Goal: Task Accomplishment & Management: Use online tool/utility

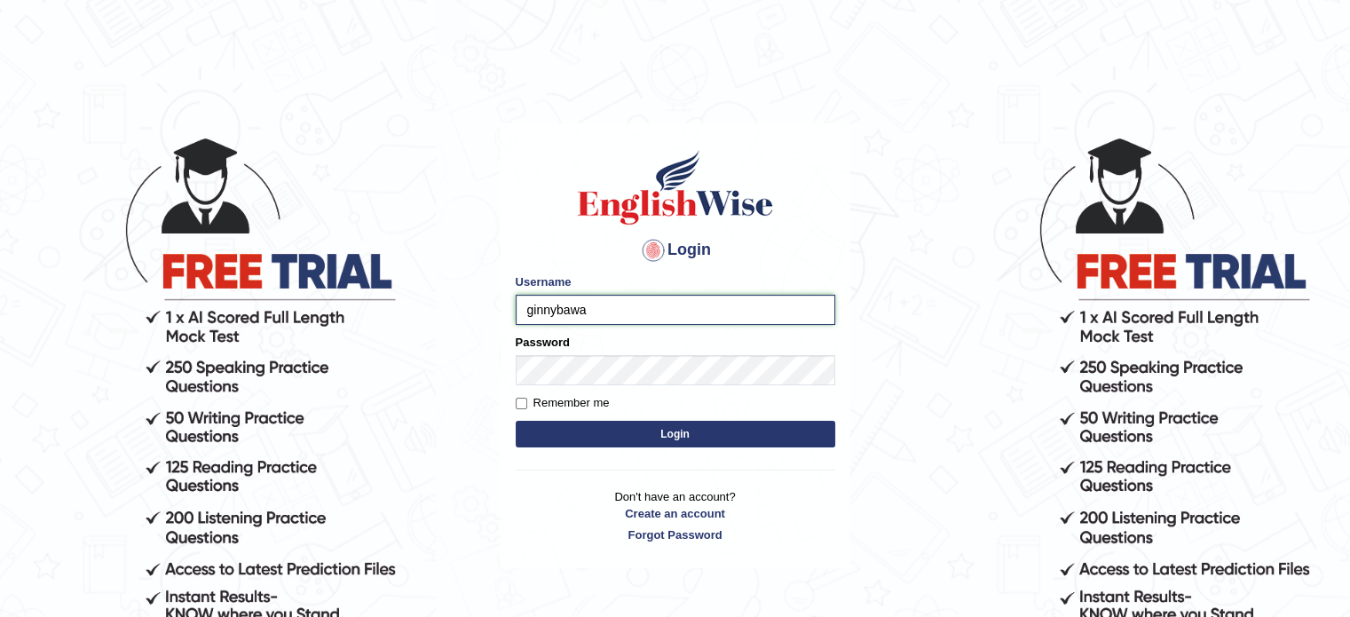
type input "ginnybawa"
click at [520, 404] on input "Remember me" at bounding box center [522, 404] width 12 height 12
checkbox input "true"
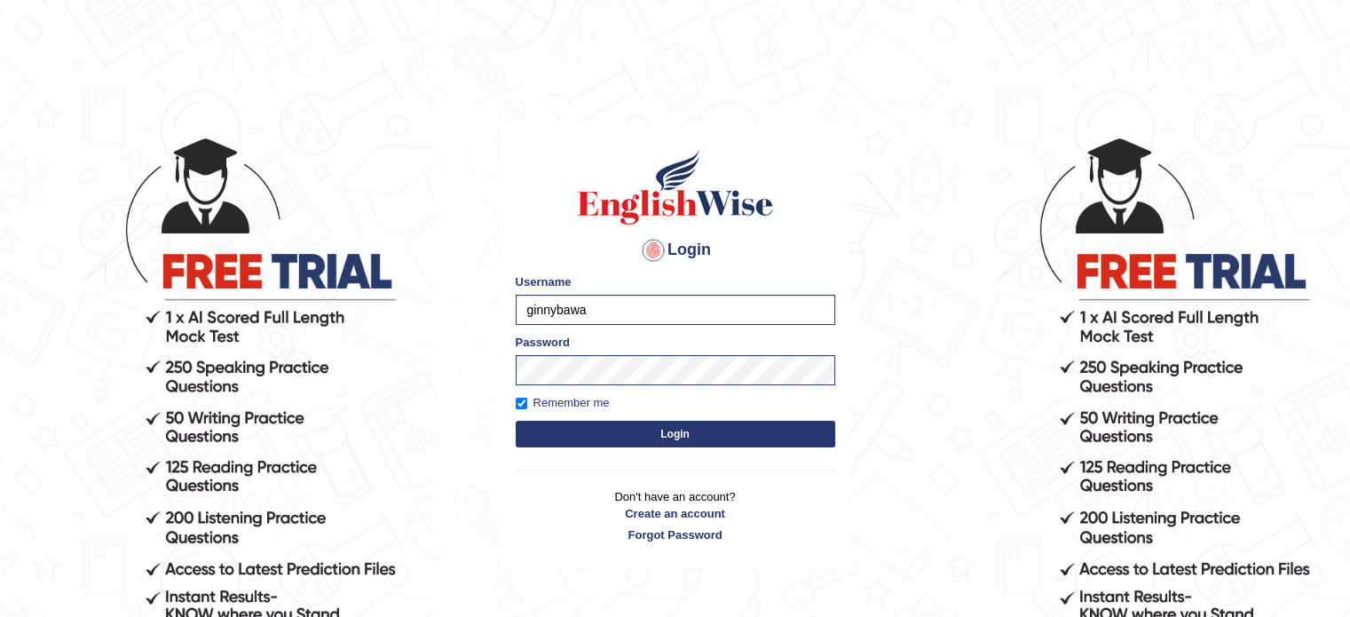
click at [557, 425] on button "Login" at bounding box center [676, 434] width 320 height 27
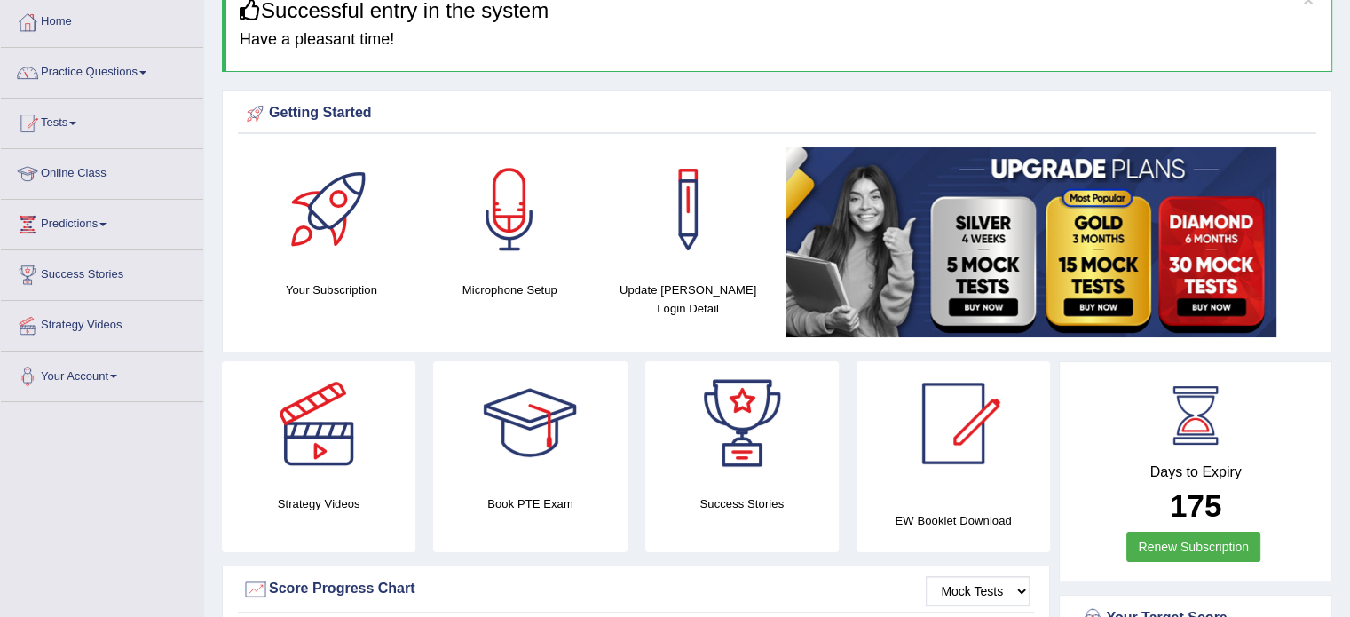
scroll to position [84, 0]
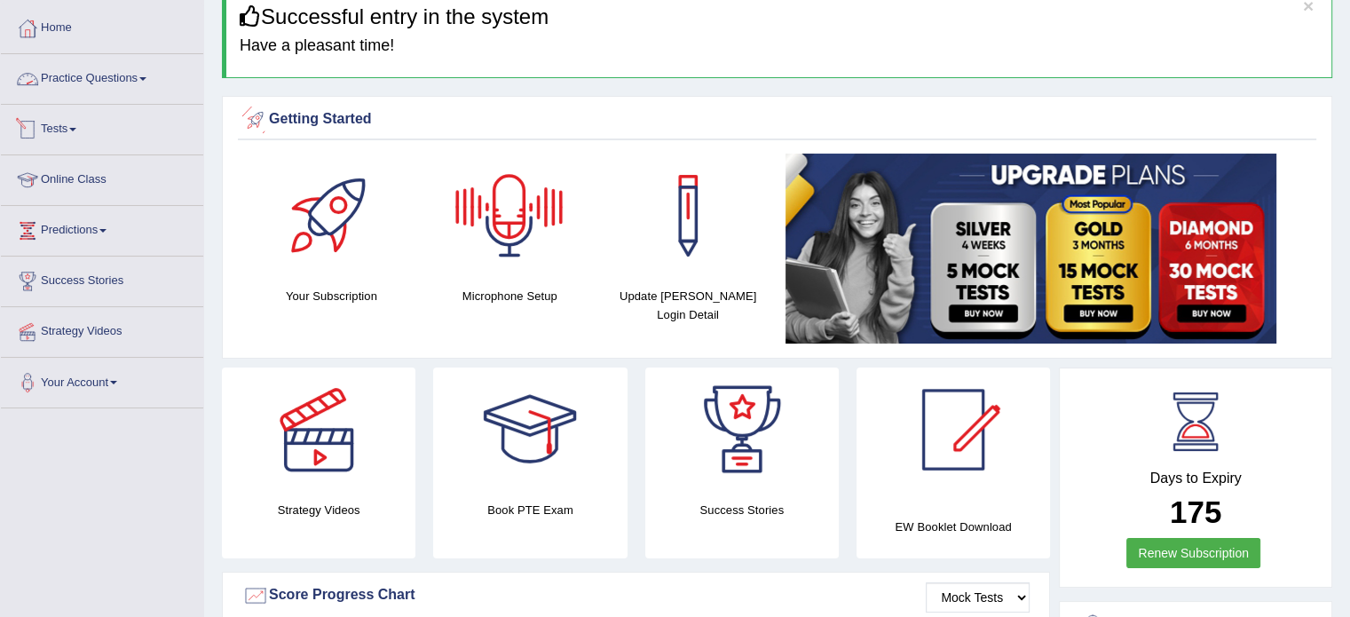
click at [65, 124] on link "Tests" at bounding box center [102, 127] width 202 height 44
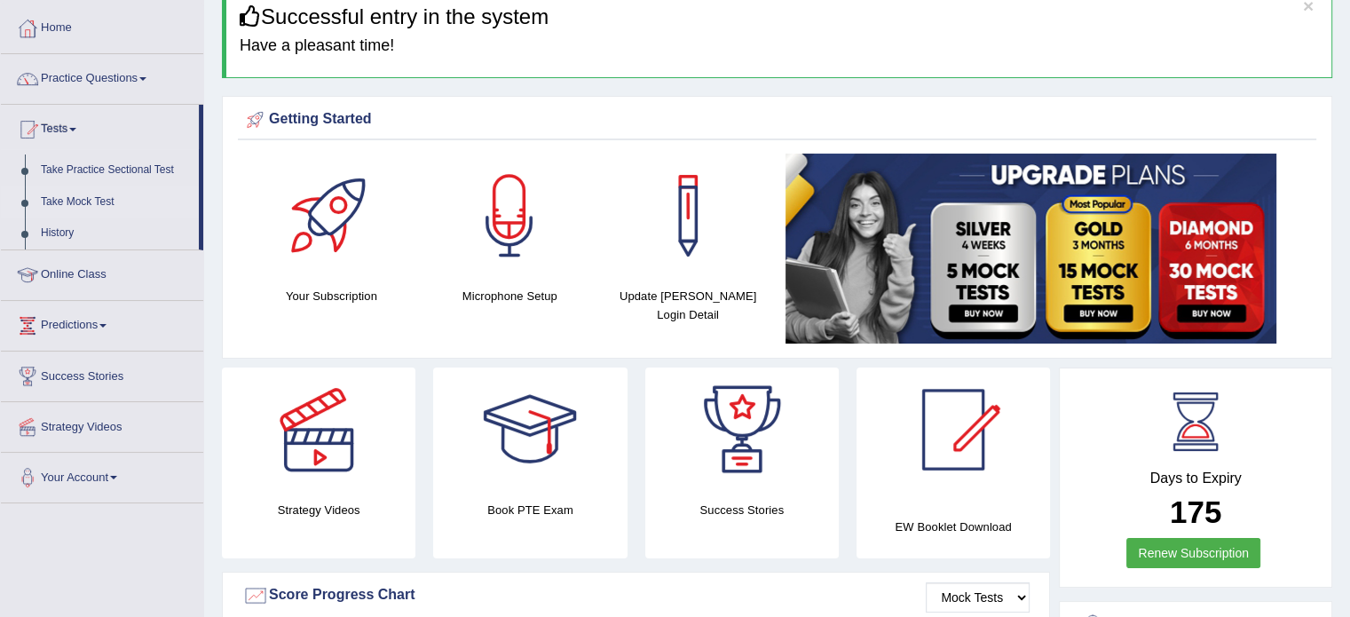
click at [61, 201] on link "Take Mock Test" at bounding box center [116, 202] width 166 height 32
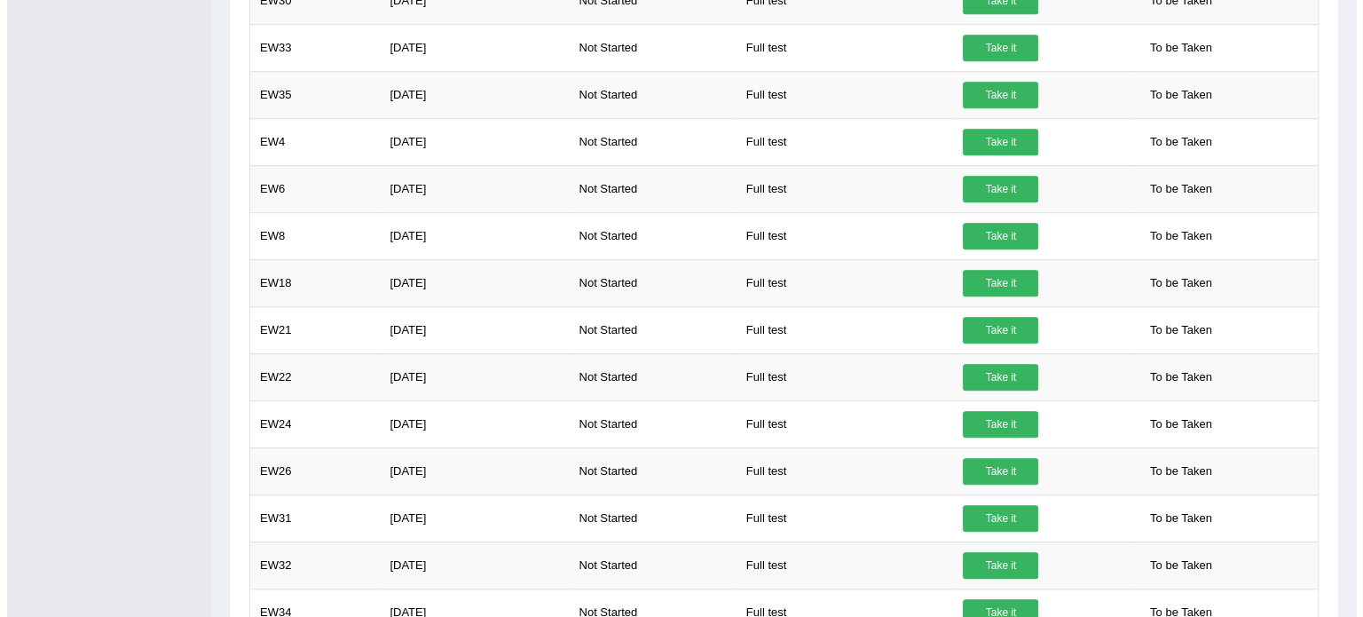
scroll to position [1358, 0]
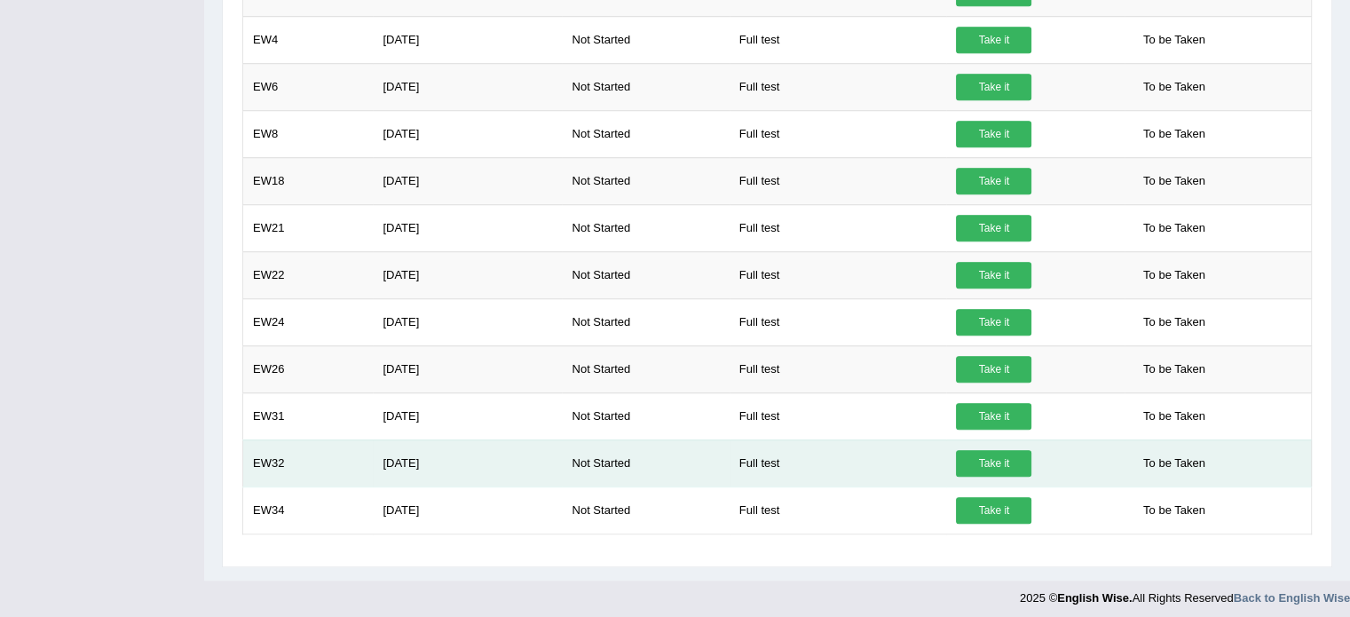
click at [996, 462] on link "Take it" at bounding box center [993, 463] width 75 height 27
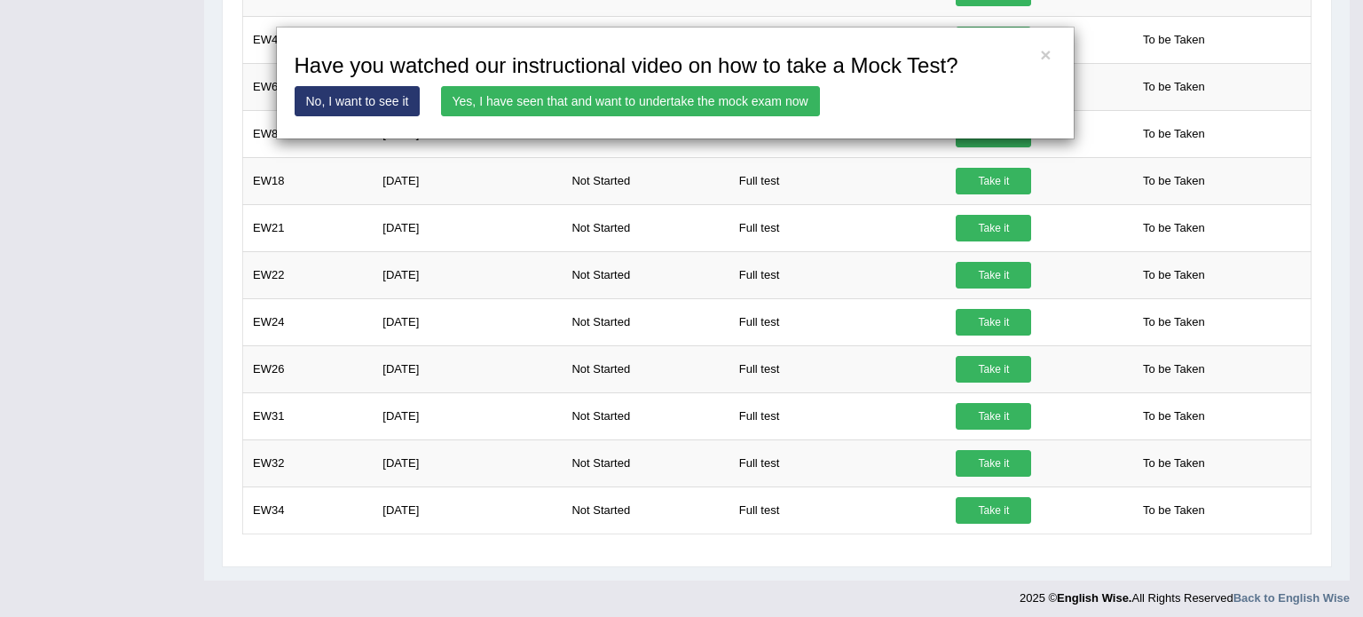
click at [604, 103] on link "Yes, I have seen that and want to undertake the mock exam now" at bounding box center [630, 101] width 379 height 30
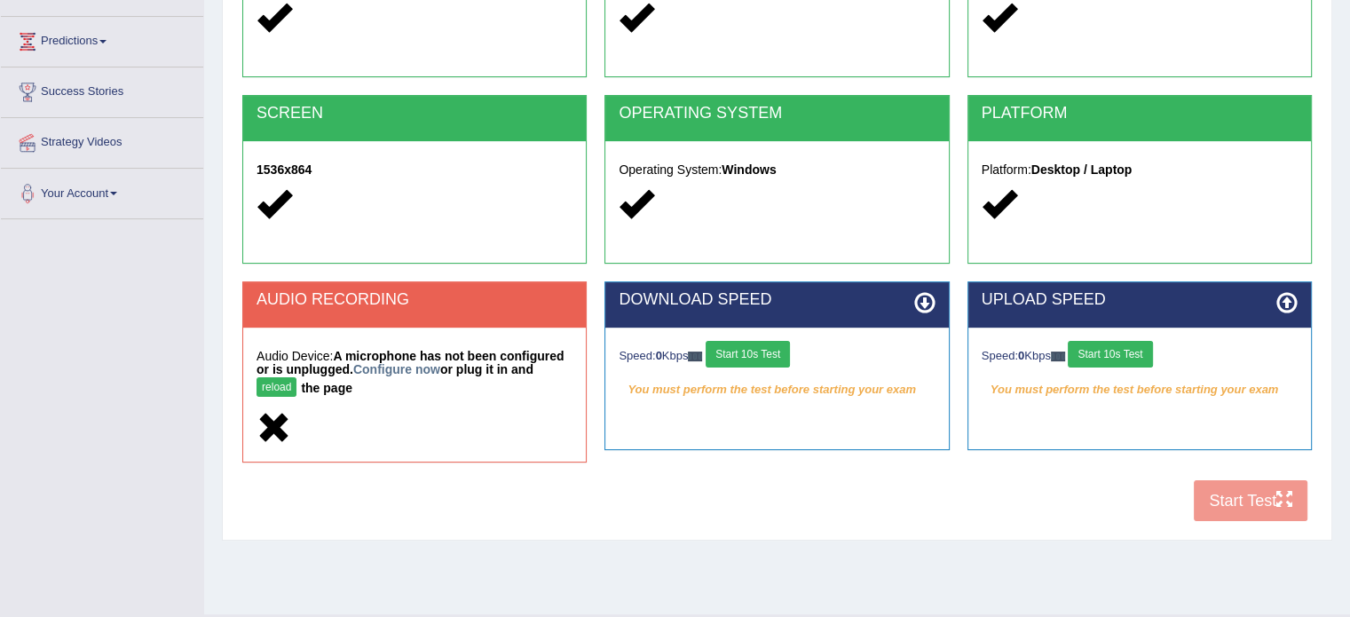
scroll to position [275, 0]
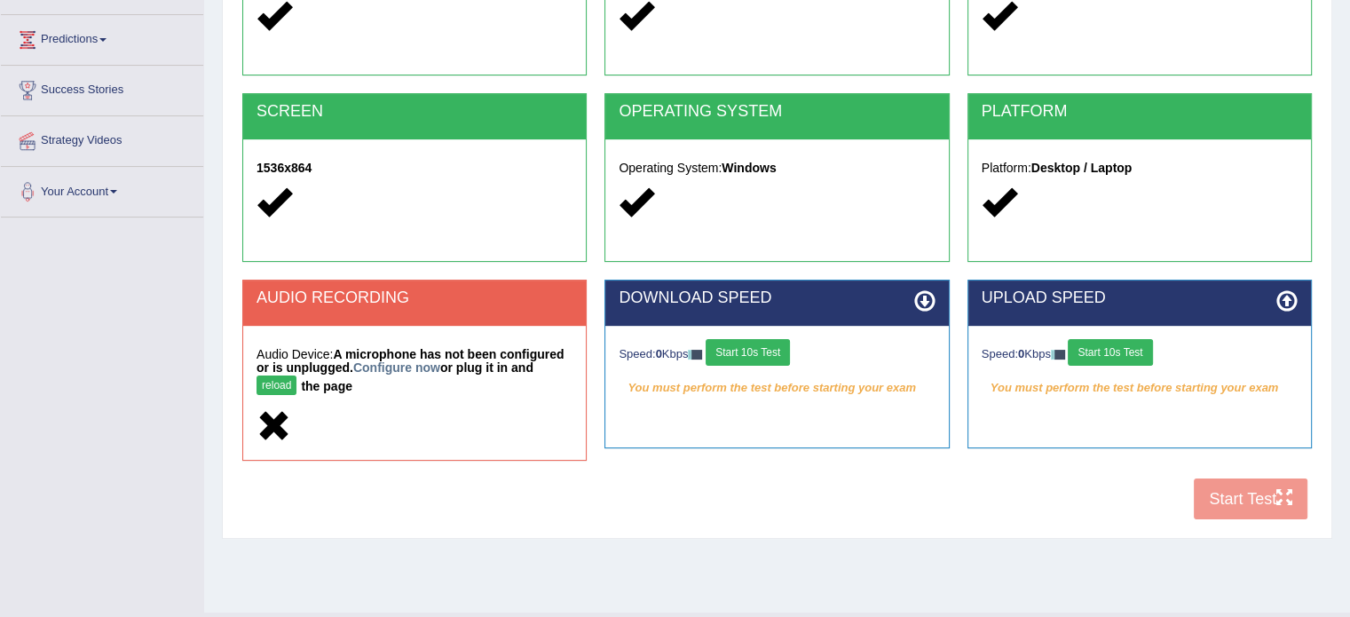
click at [275, 395] on h5 "Audio Device: A microphone has not been configured or is unplugged. Configure n…" at bounding box center [415, 373] width 316 height 51
click at [265, 385] on button "reload" at bounding box center [277, 385] width 40 height 20
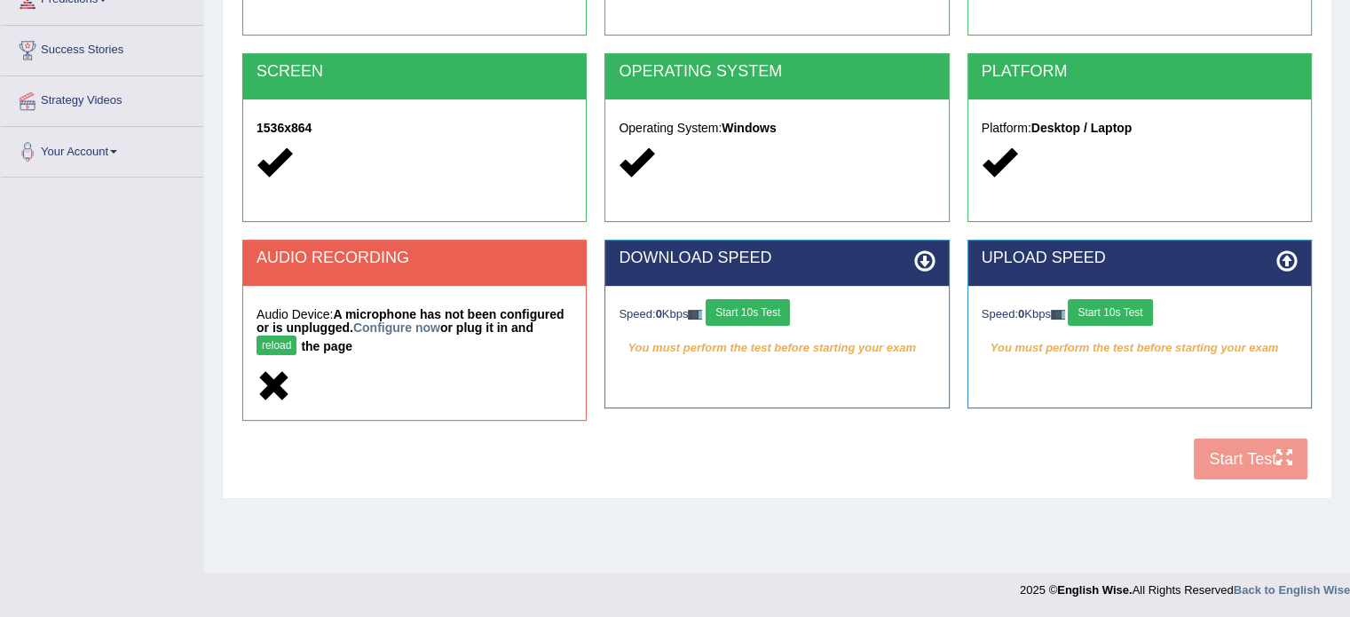
scroll to position [275, 0]
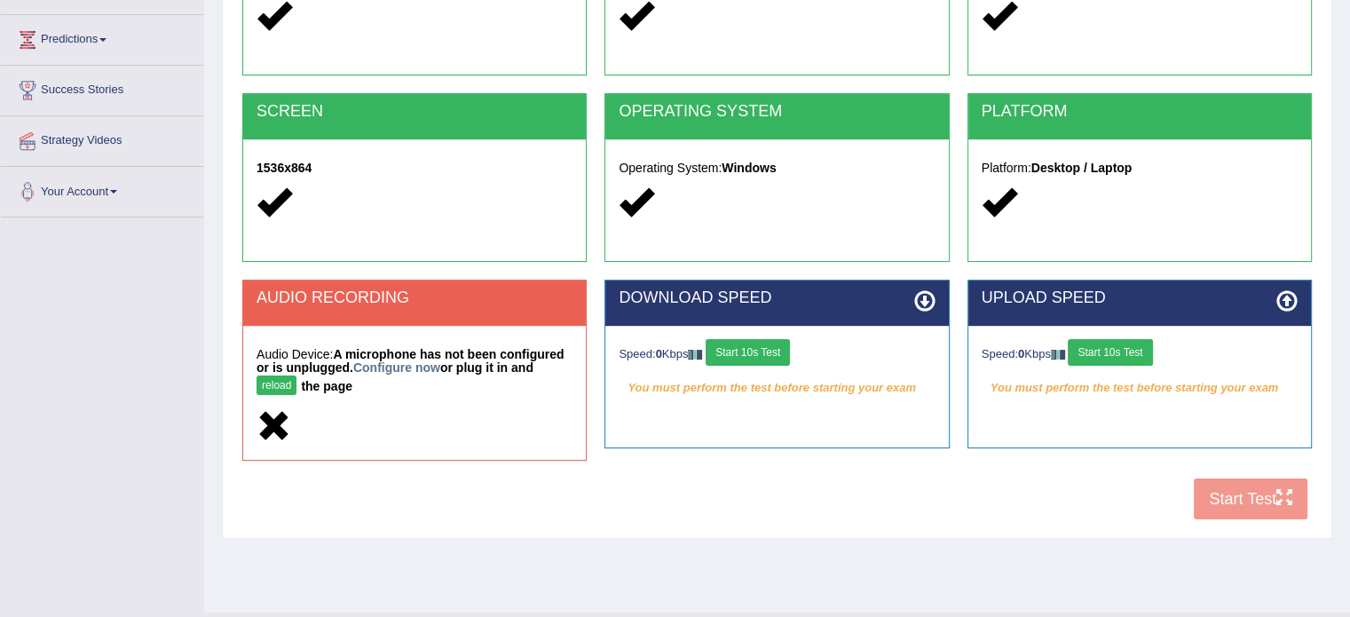
click at [750, 351] on button "Start 10s Test" at bounding box center [748, 352] width 84 height 27
click at [1134, 346] on button "Start 10s Test" at bounding box center [1110, 352] width 84 height 27
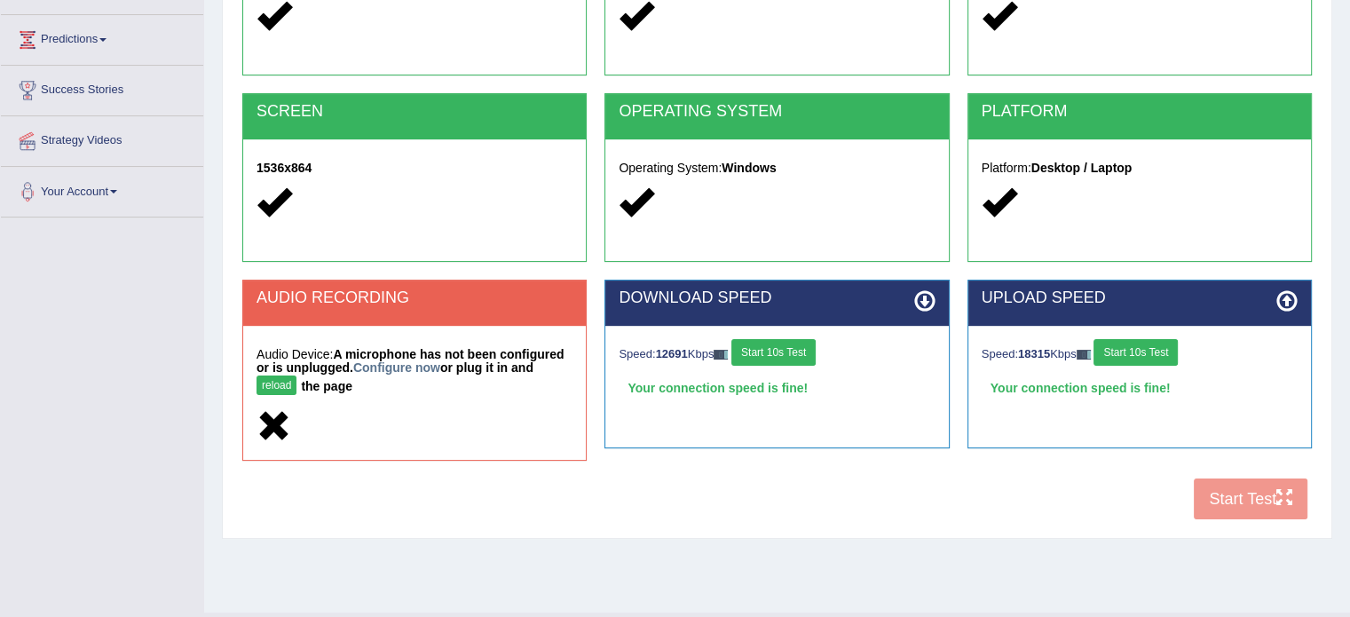
click at [282, 387] on button "reload" at bounding box center [277, 385] width 40 height 20
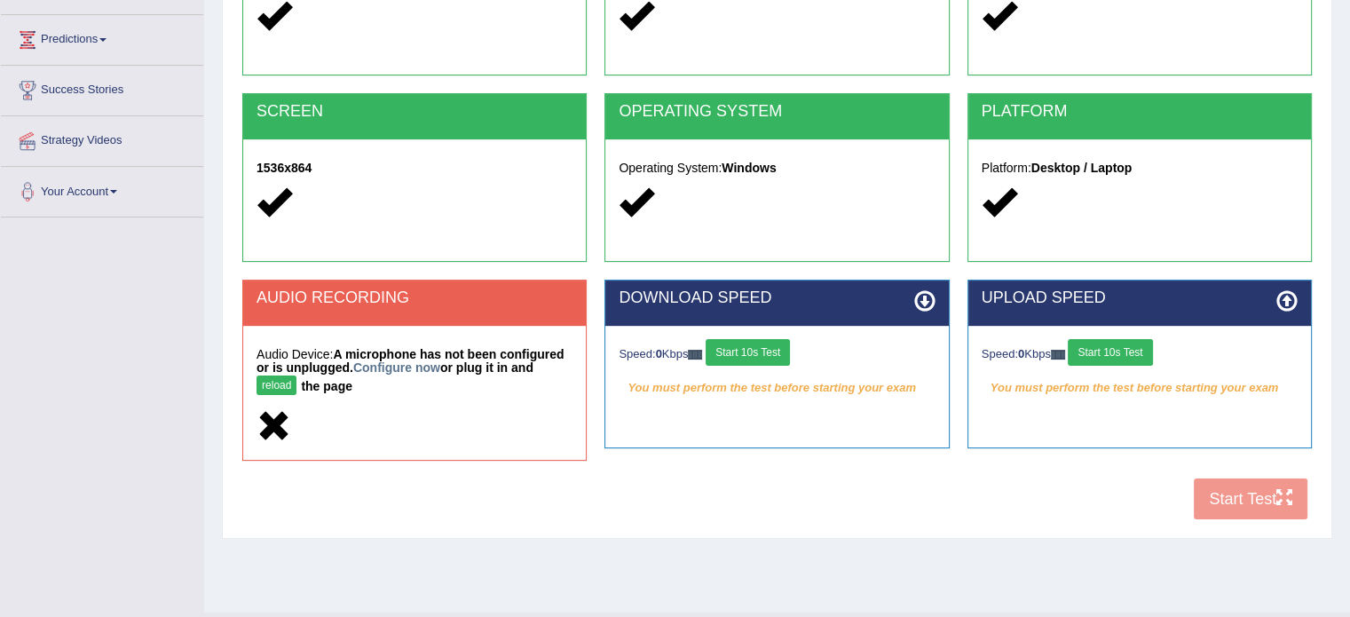
scroll to position [240, 0]
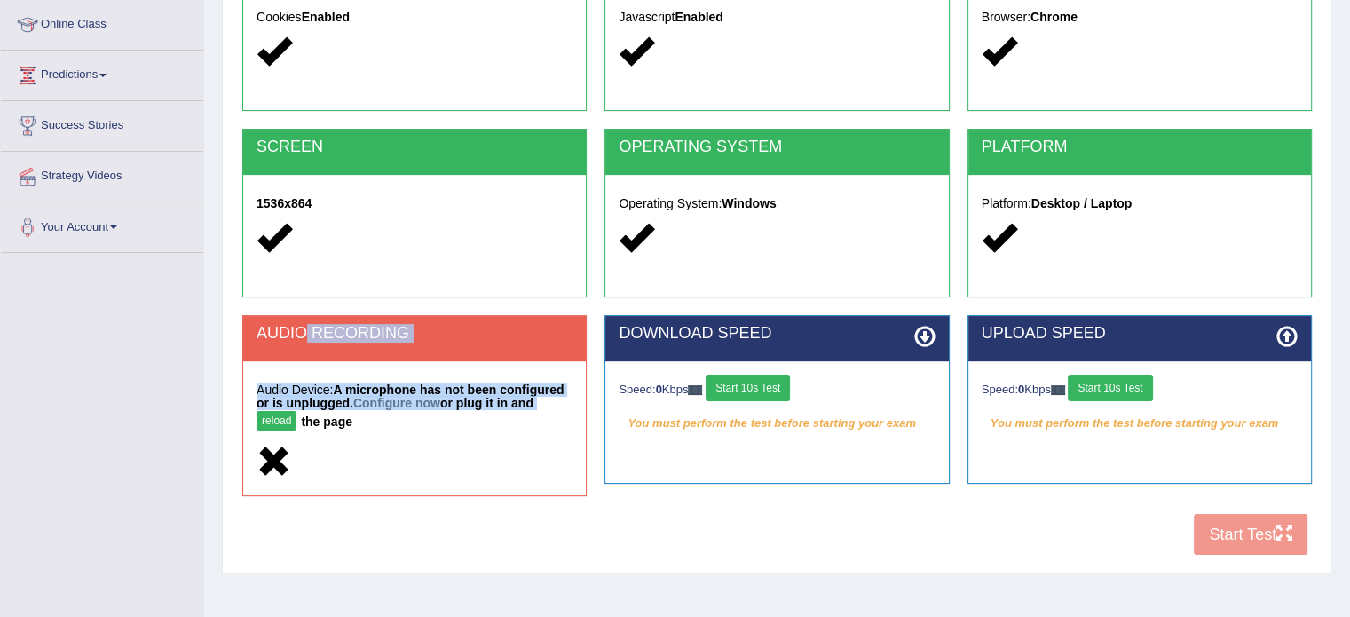
drag, startPoint x: 307, startPoint y: 341, endPoint x: 284, endPoint y: 420, distance: 82.3
click at [284, 420] on div "AUDIO RECORDING Audio Device: A microphone has not been configured or is unplug…" at bounding box center [414, 405] width 344 height 181
click at [284, 420] on button "reload" at bounding box center [277, 421] width 40 height 20
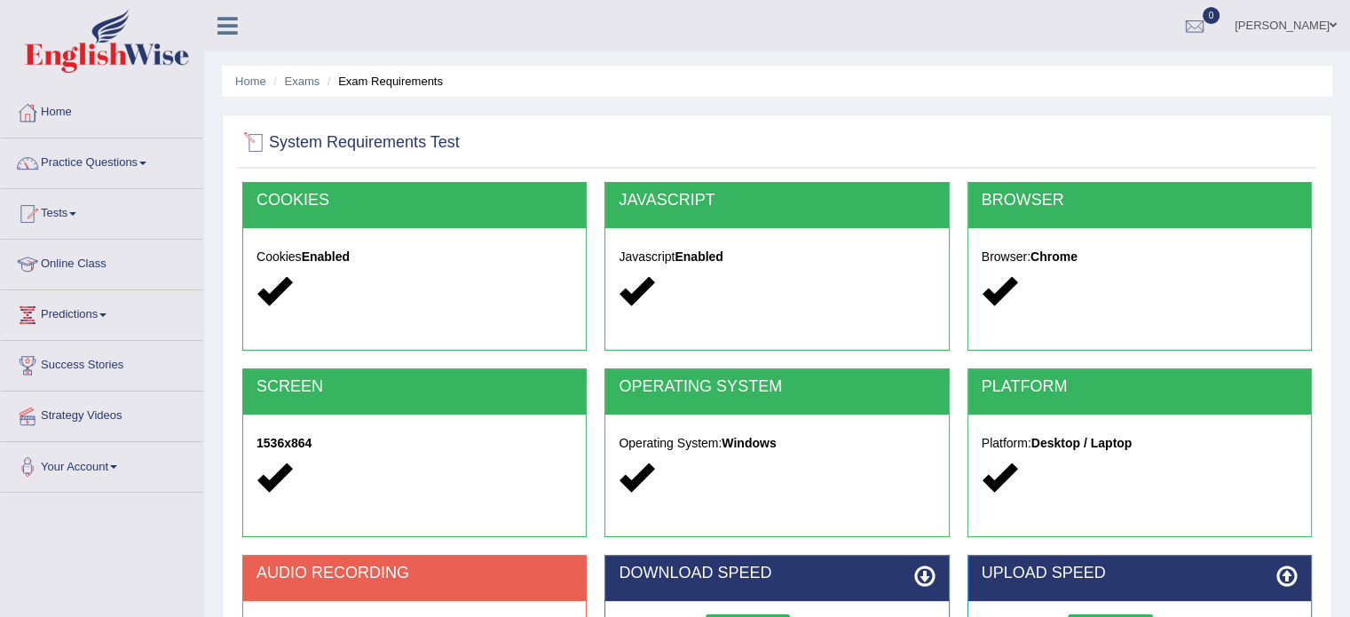
click at [252, 145] on div at bounding box center [255, 143] width 27 height 27
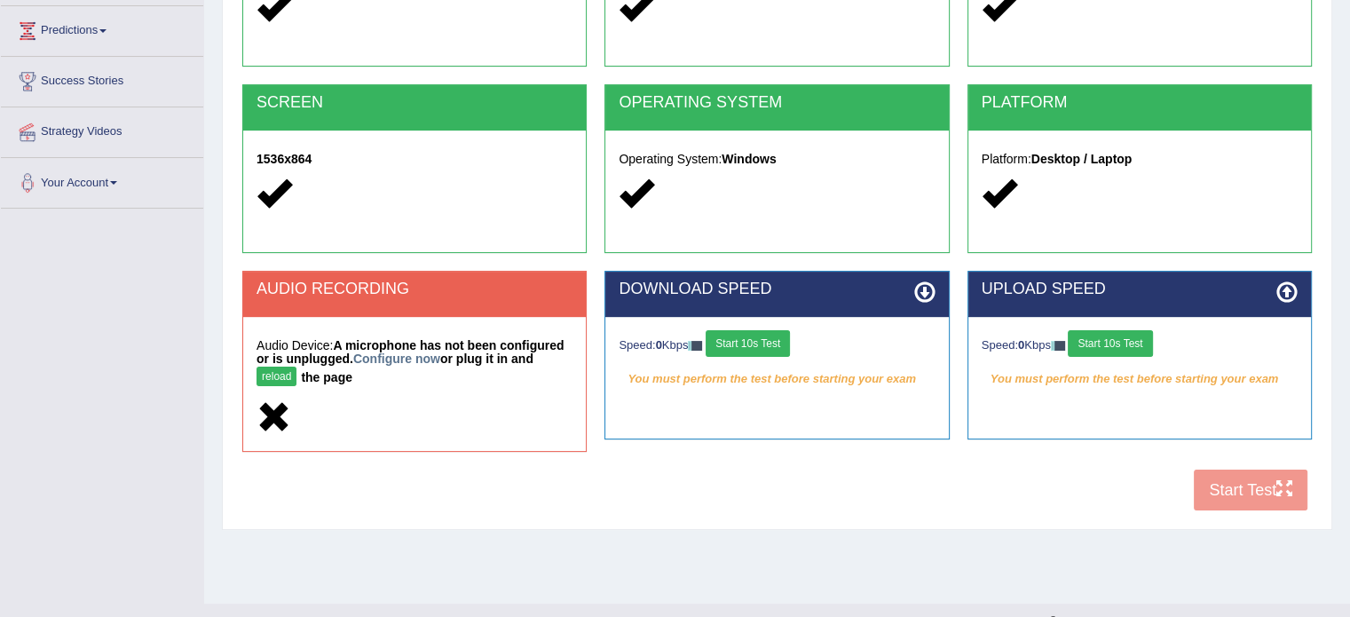
scroll to position [315, 0]
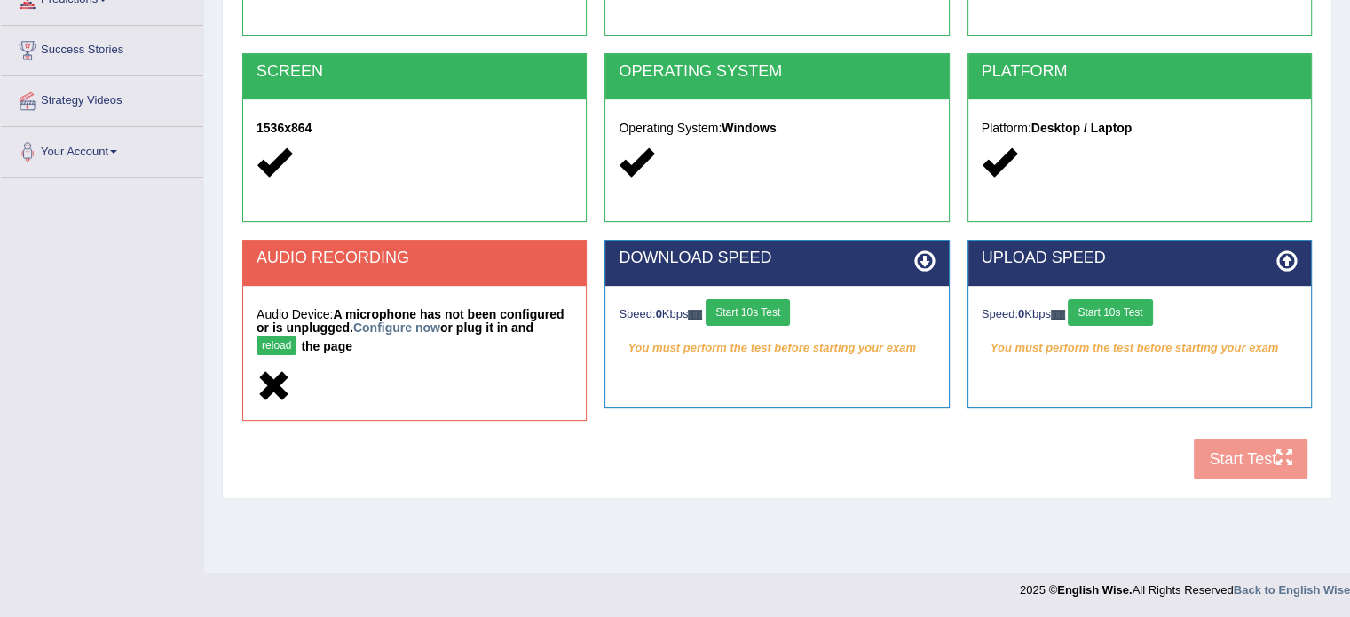
click at [280, 347] on button "reload" at bounding box center [277, 345] width 40 height 20
click at [1267, 471] on div "COOKIES Cookies Enabled JAVASCRIPT Javascript Enabled BROWSER Browser: Chrome S…" at bounding box center [777, 178] width 1078 height 622
click at [1225, 462] on div "COOKIES Cookies Enabled JAVASCRIPT Javascript Enabled BROWSER Browser: Chrome S…" at bounding box center [777, 178] width 1078 height 622
click at [776, 320] on button "Start 10s Test" at bounding box center [748, 312] width 84 height 27
click at [1127, 312] on button "Start 10s Test" at bounding box center [1110, 312] width 84 height 27
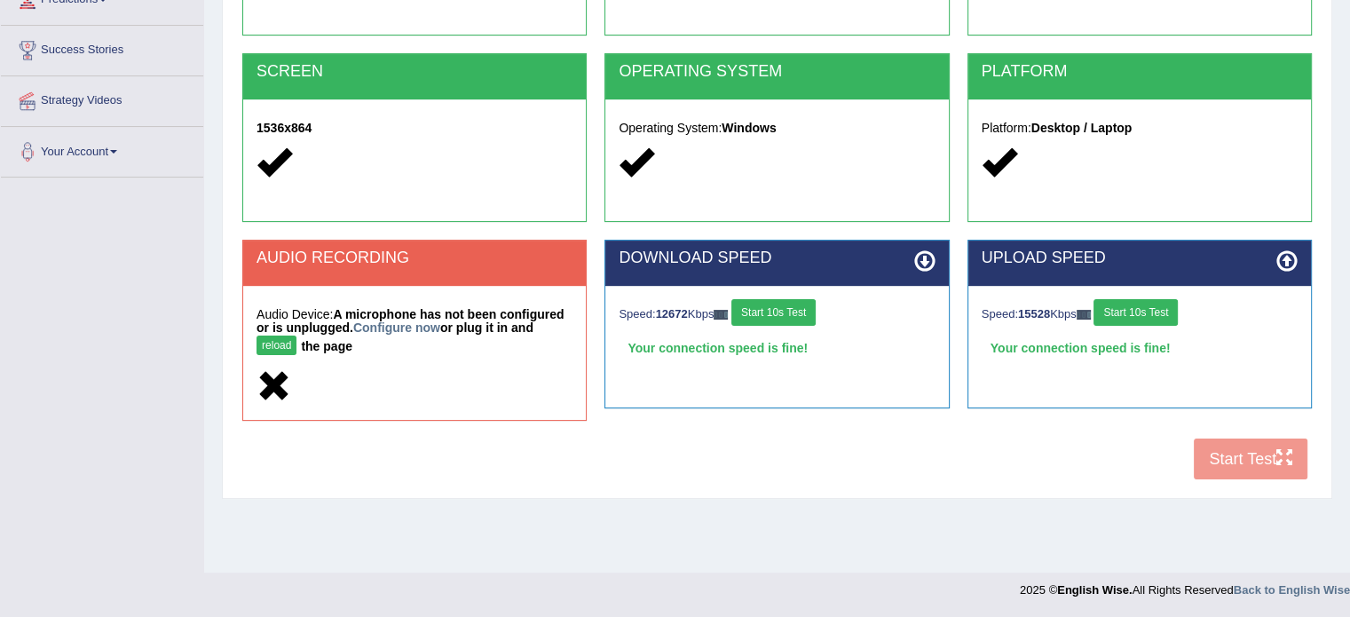
click at [270, 344] on button "reload" at bounding box center [277, 345] width 40 height 20
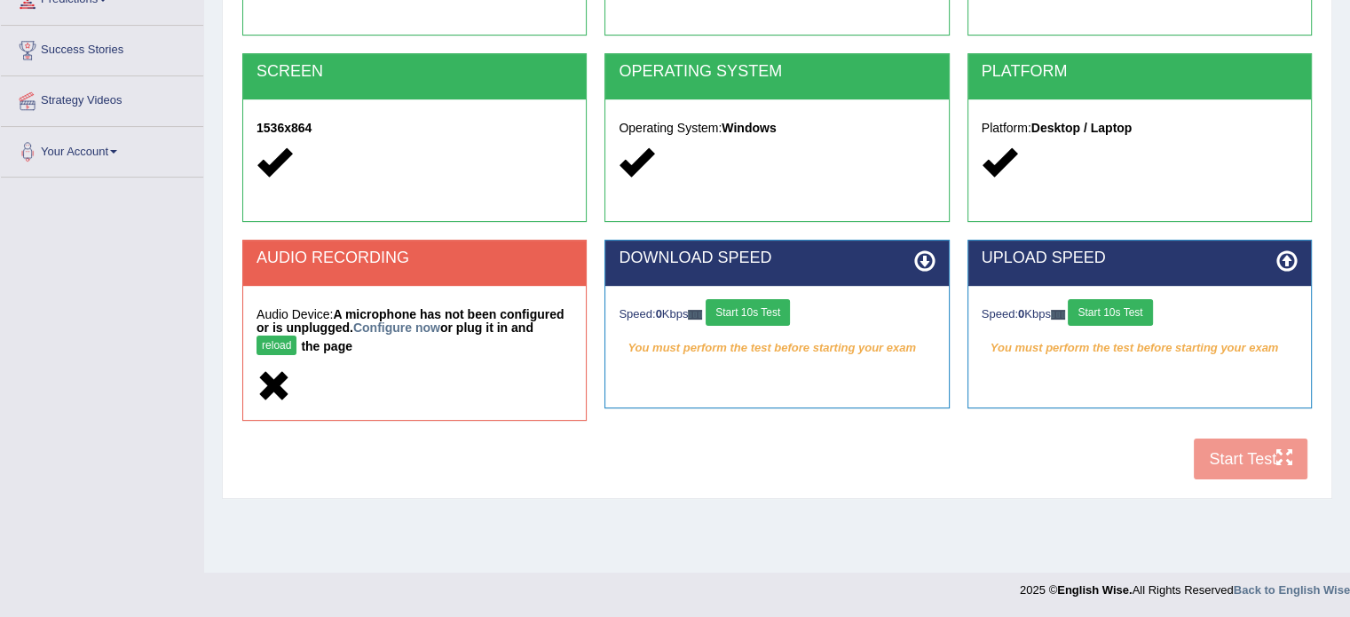
click at [350, 264] on h2 "AUDIO RECORDING" at bounding box center [415, 258] width 316 height 18
click at [428, 370] on div at bounding box center [415, 387] width 316 height 38
click at [409, 325] on link "Configure now" at bounding box center [396, 327] width 87 height 14
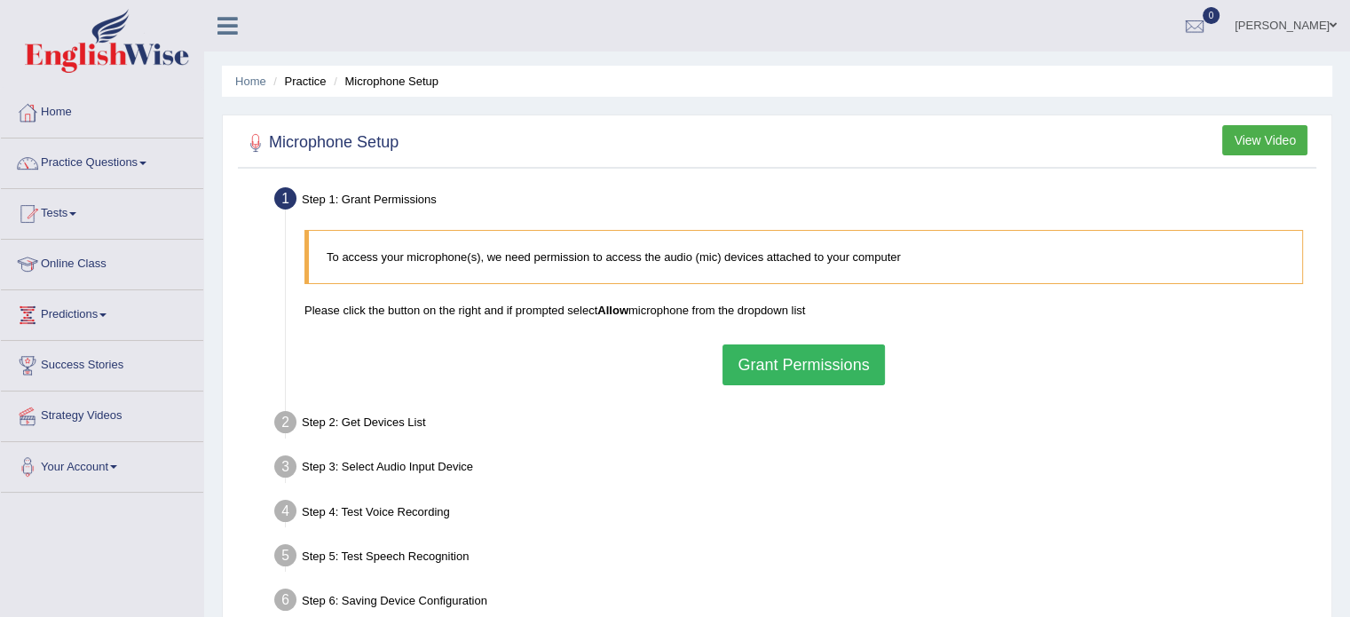
click at [788, 363] on button "Grant Permissions" at bounding box center [803, 364] width 162 height 41
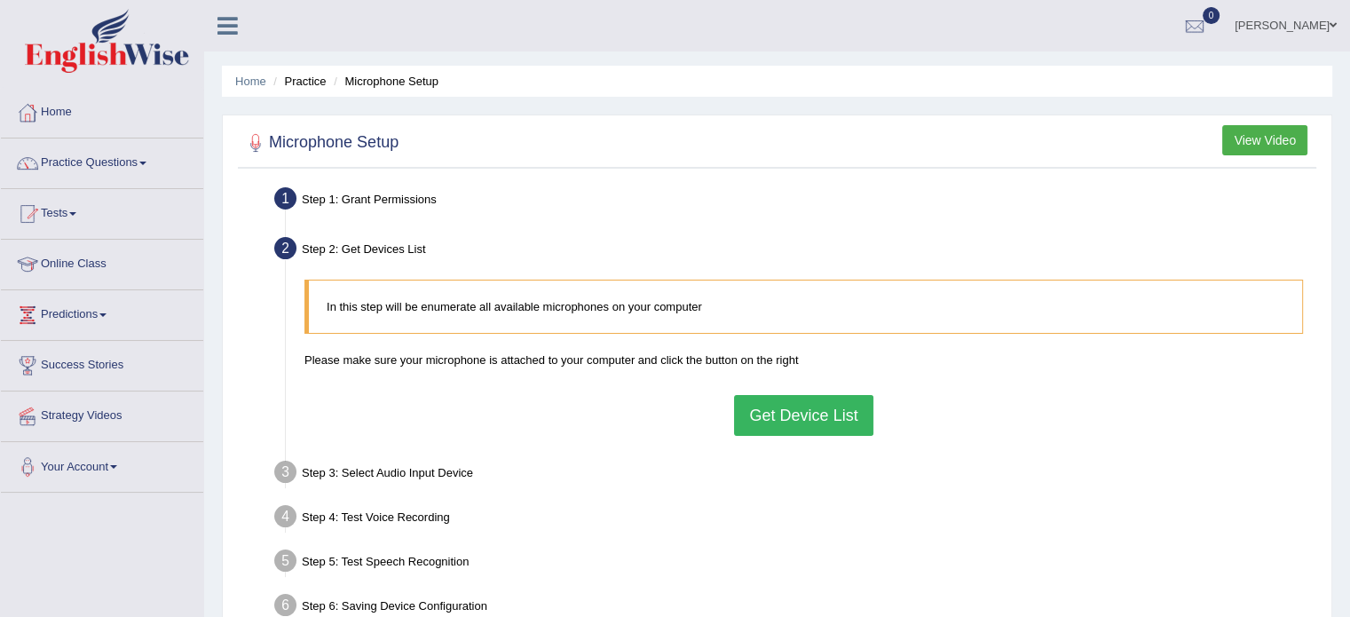
click at [770, 422] on button "Get Device List" at bounding box center [803, 415] width 138 height 41
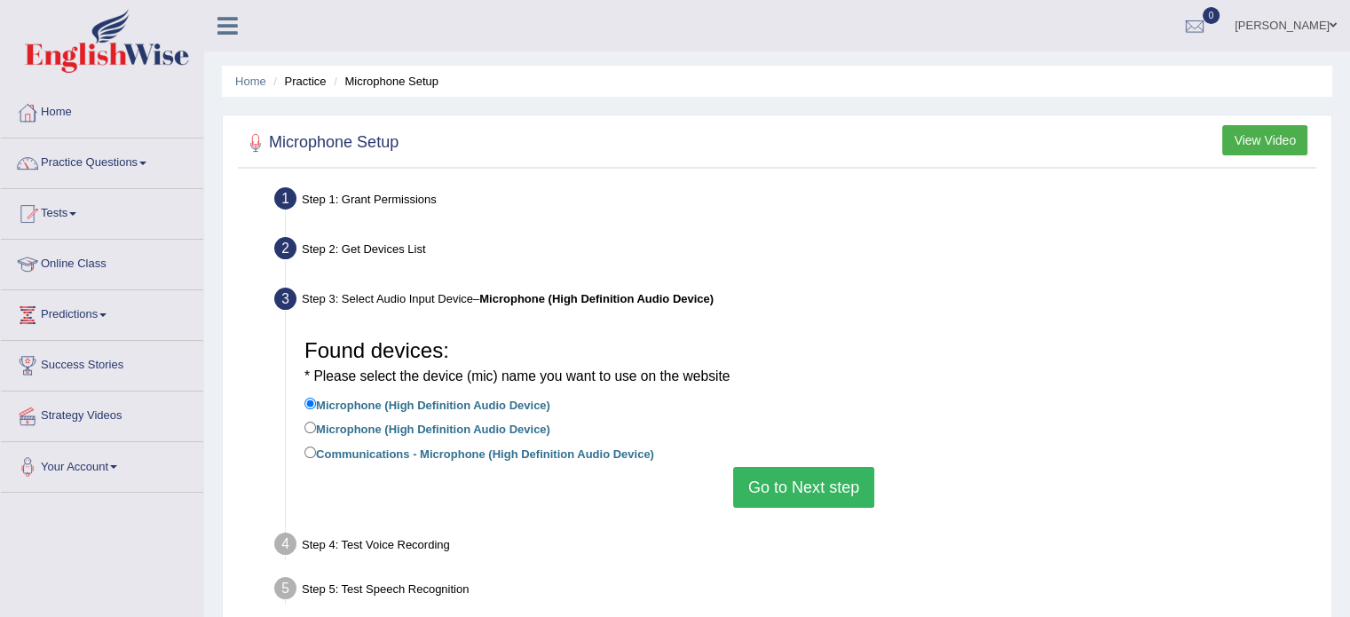
click at [785, 493] on button "Go to Next step" at bounding box center [803, 487] width 141 height 41
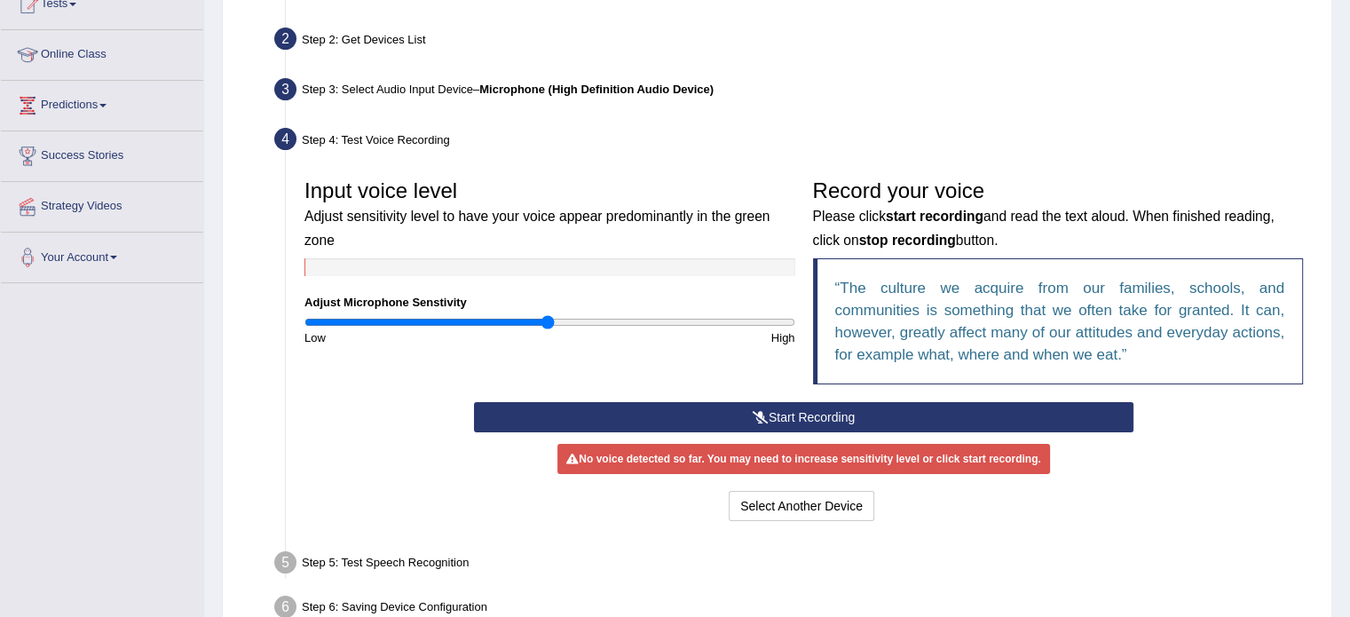
scroll to position [213, 0]
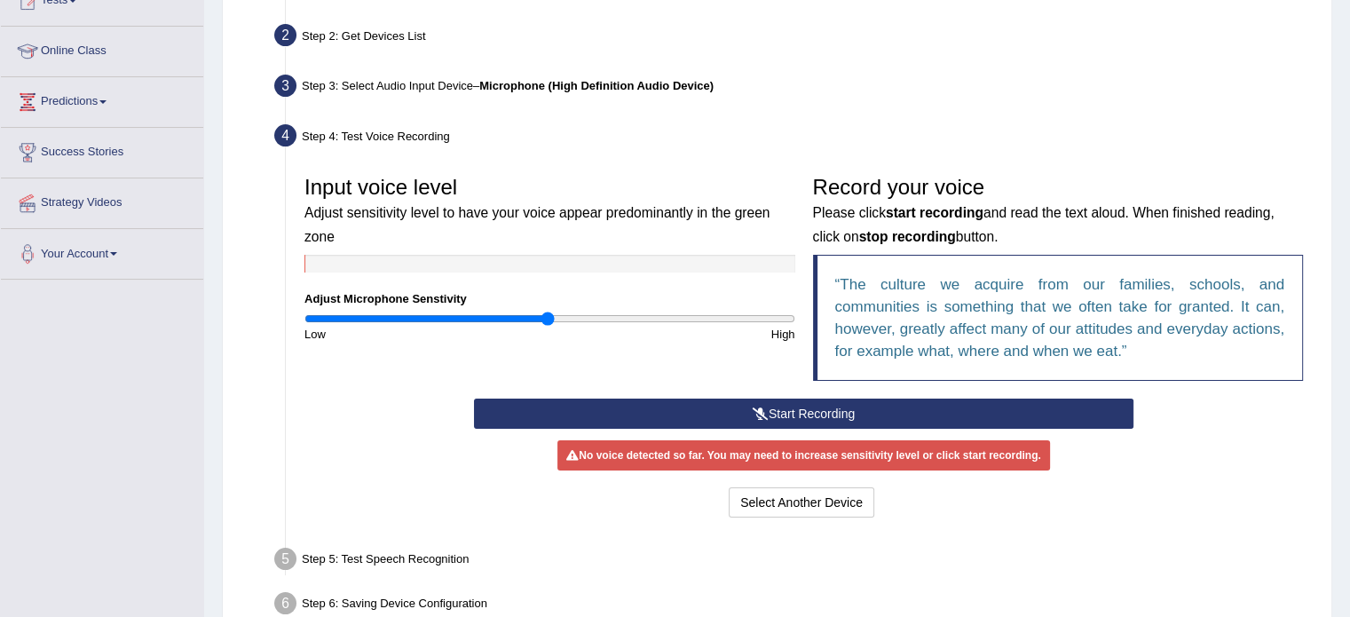
click at [826, 408] on button "Start Recording" at bounding box center [803, 414] width 659 height 30
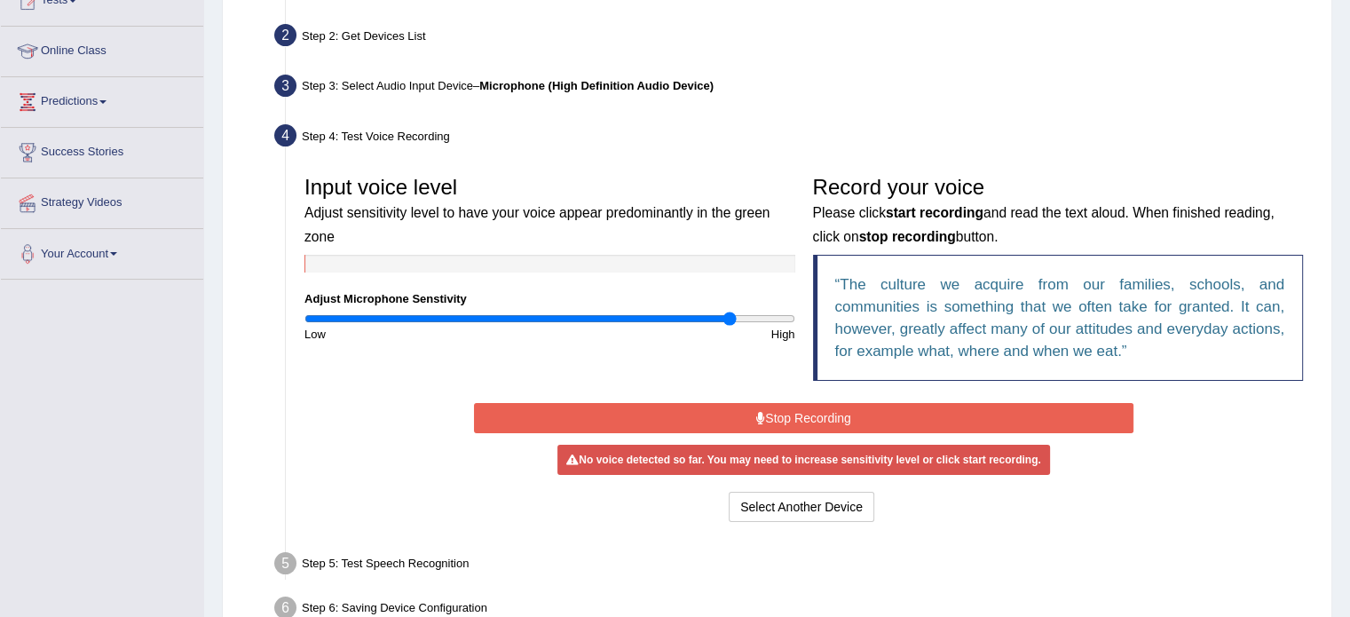
type input "1.76"
click at [728, 314] on input "range" at bounding box center [549, 319] width 491 height 14
click at [801, 499] on button "Select Another Device" at bounding box center [802, 507] width 146 height 30
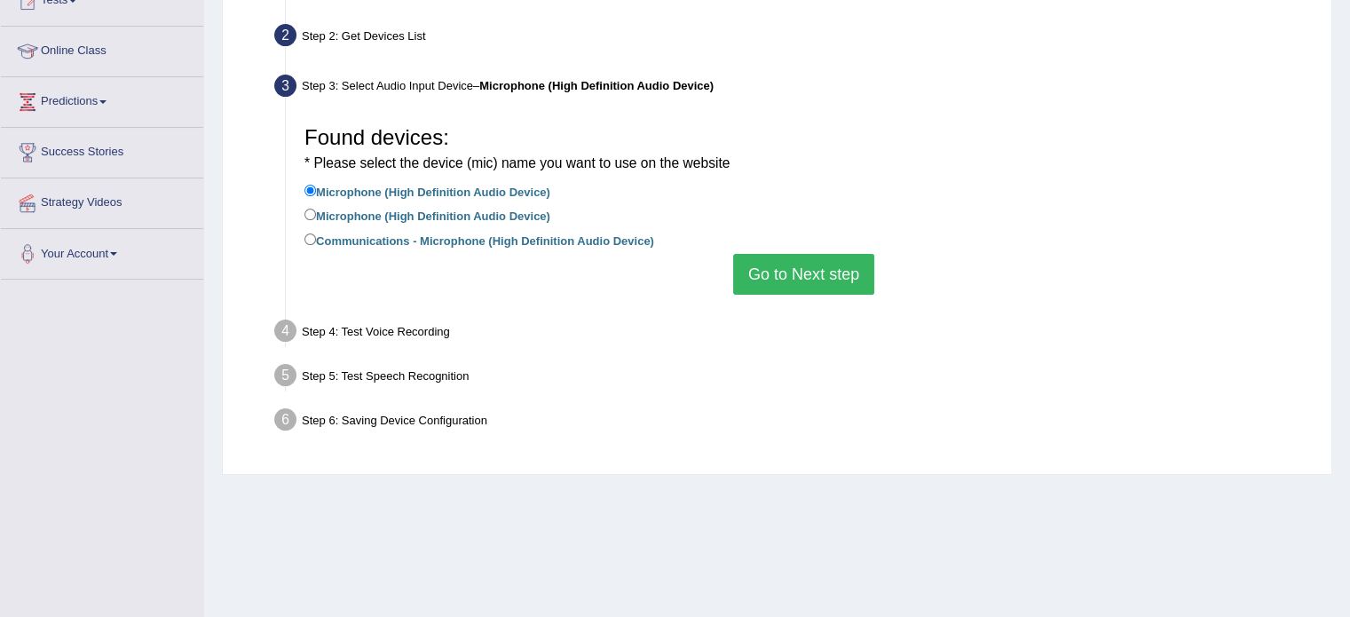
click at [302, 237] on div "Found devices: * Please select the device (mic) name you want to use on the web…" at bounding box center [804, 205] width 1016 height 195
click at [316, 240] on label "Communications - Microphone (High Definition Audio Device)" at bounding box center [479, 240] width 350 height 20
click at [316, 240] on input "Communications - Microphone (High Definition Audio Device)" at bounding box center [310, 239] width 12 height 12
radio input "true"
click at [306, 212] on input "Microphone (High Definition Audio Device)" at bounding box center [310, 215] width 12 height 12
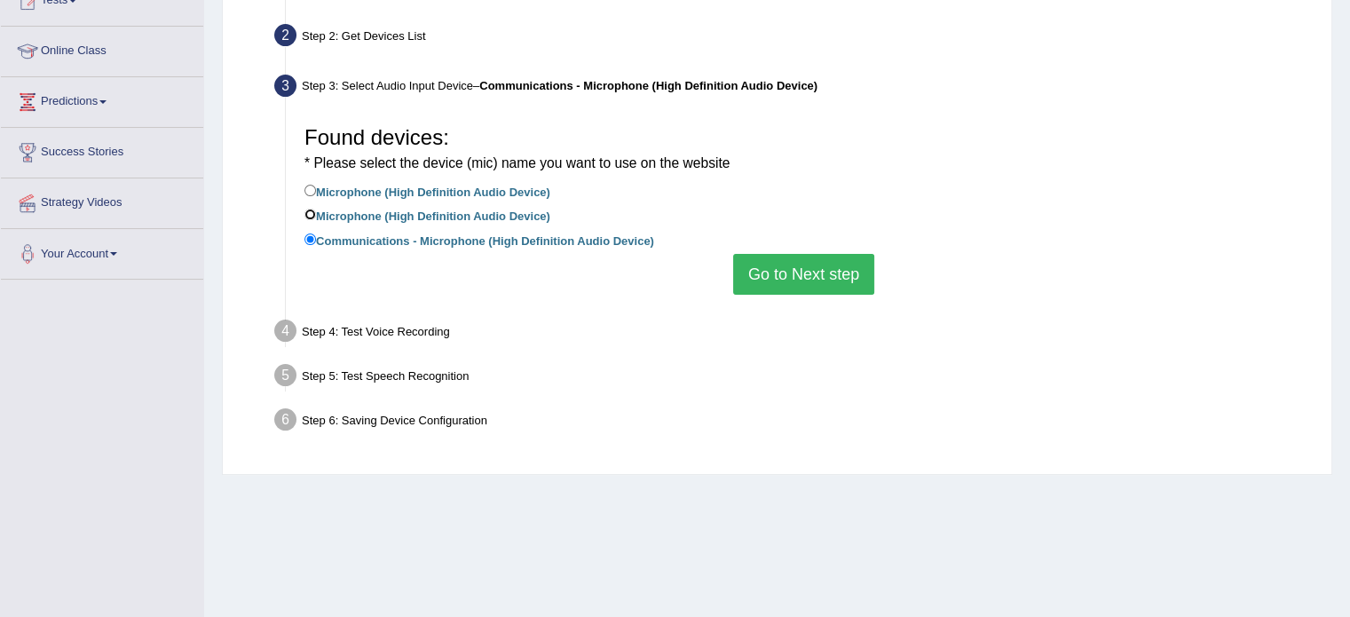
radio input "true"
click at [313, 242] on input "Communications - Microphone (High Definition Audio Device)" at bounding box center [310, 239] width 12 height 12
radio input "true"
click at [827, 278] on button "Go to Next step" at bounding box center [803, 274] width 141 height 41
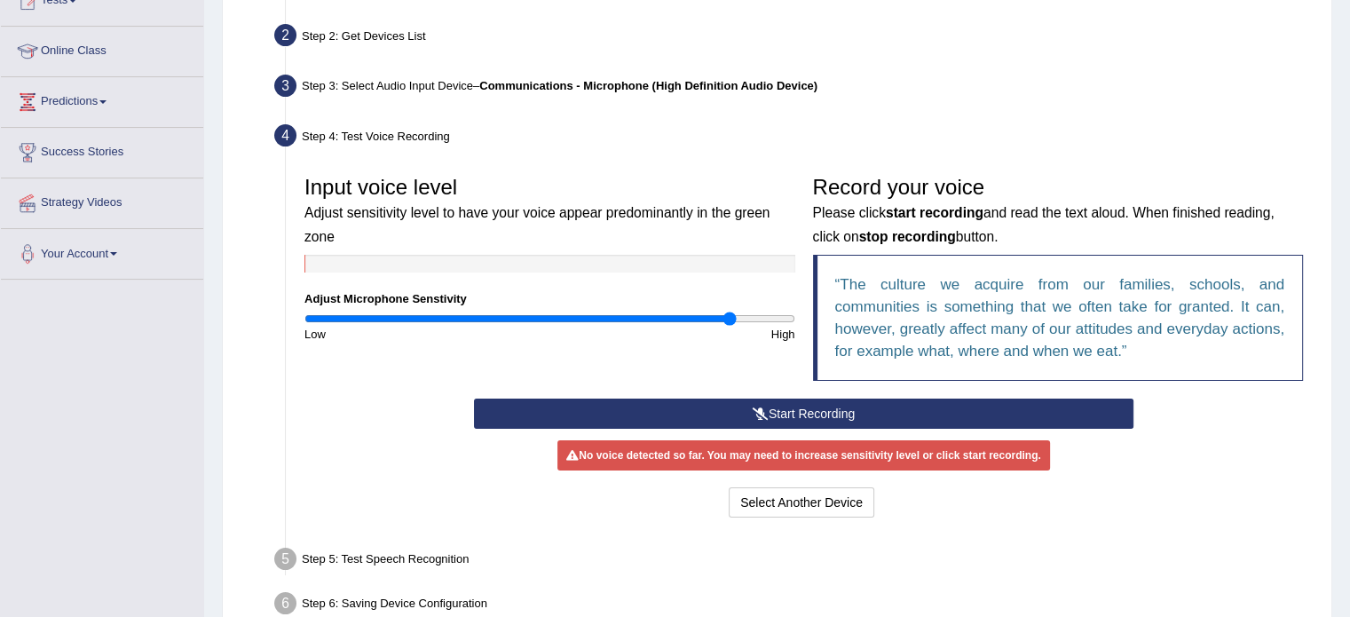
click at [742, 416] on button "Start Recording" at bounding box center [803, 414] width 659 height 30
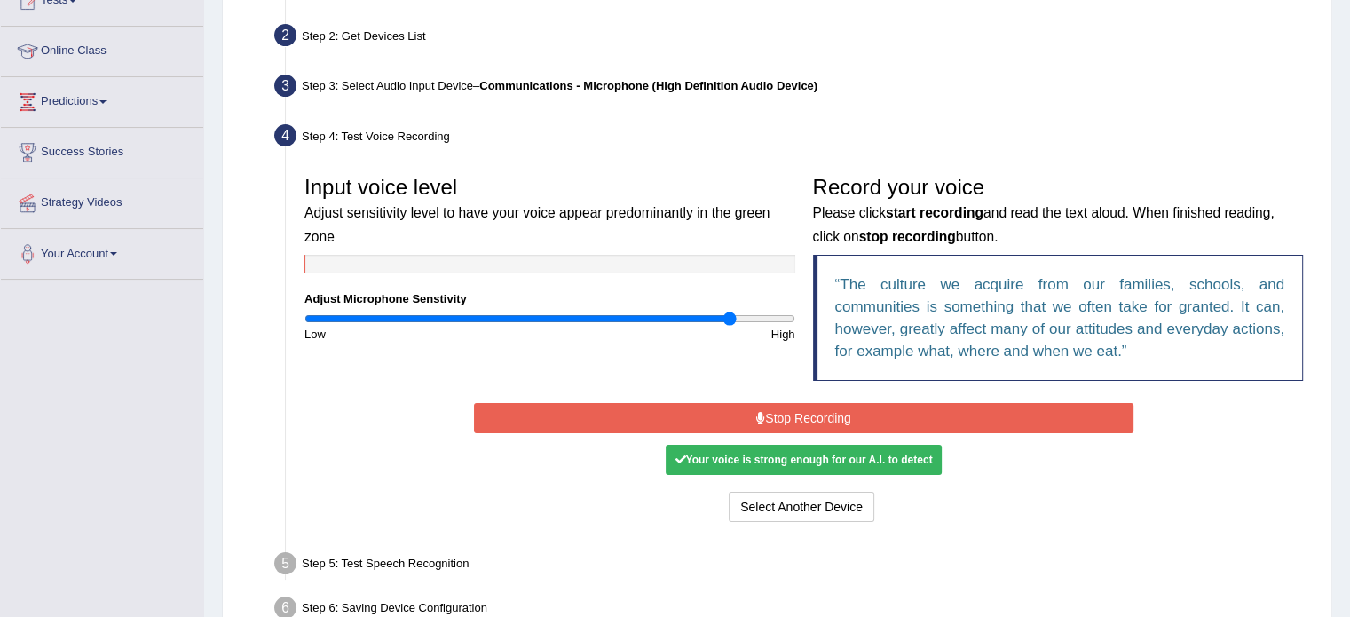
click at [779, 414] on button "Stop Recording" at bounding box center [803, 418] width 659 height 30
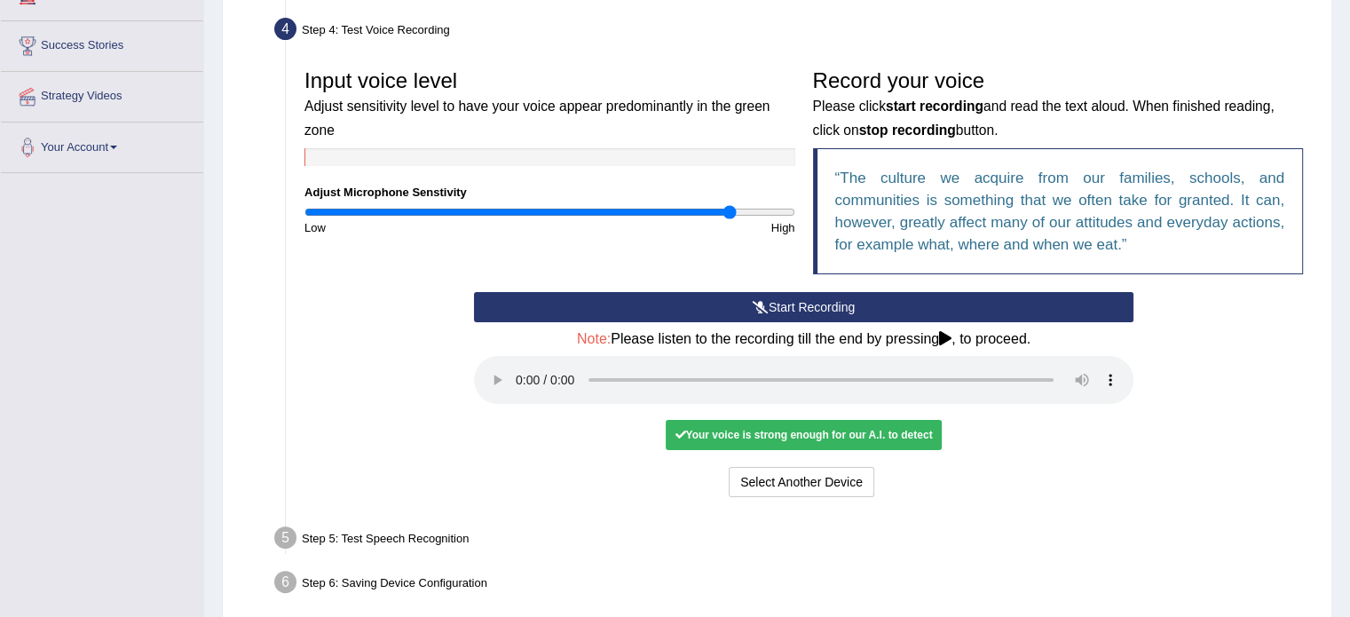
scroll to position [397, 0]
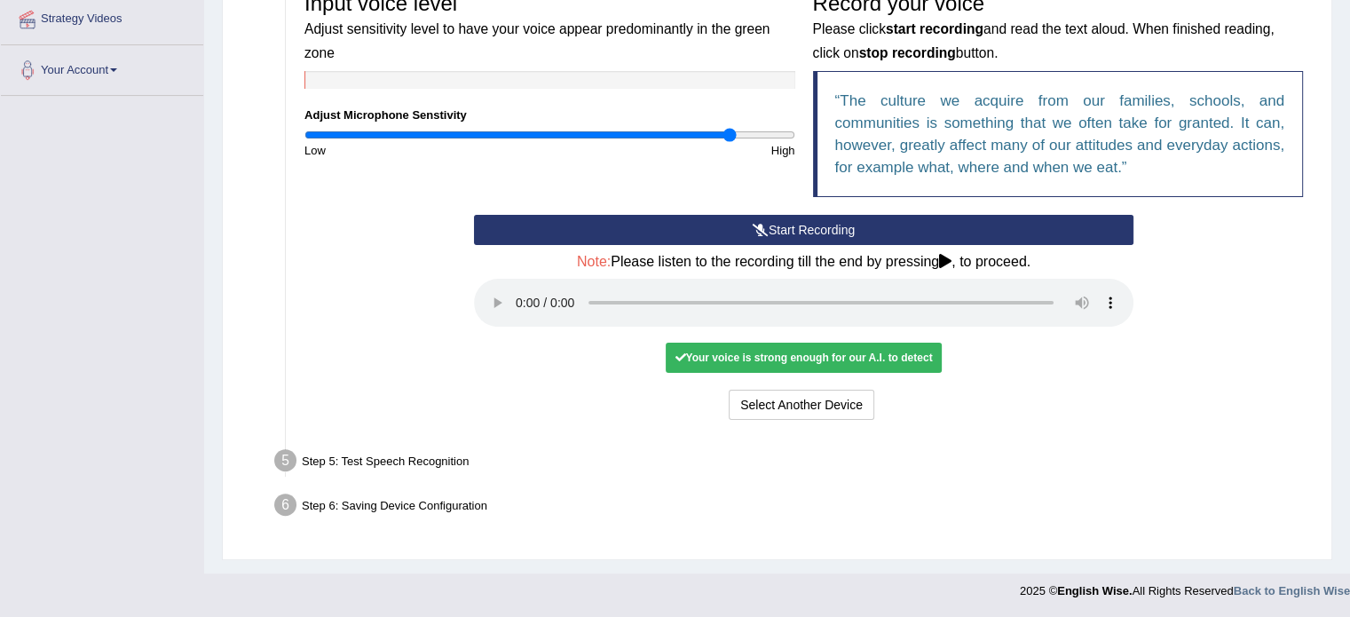
click at [896, 345] on div "Your voice is strong enough for our A.I. to detect" at bounding box center [803, 358] width 275 height 30
click at [698, 481] on div "Step 5: Test Speech Recognition" at bounding box center [794, 463] width 1057 height 39
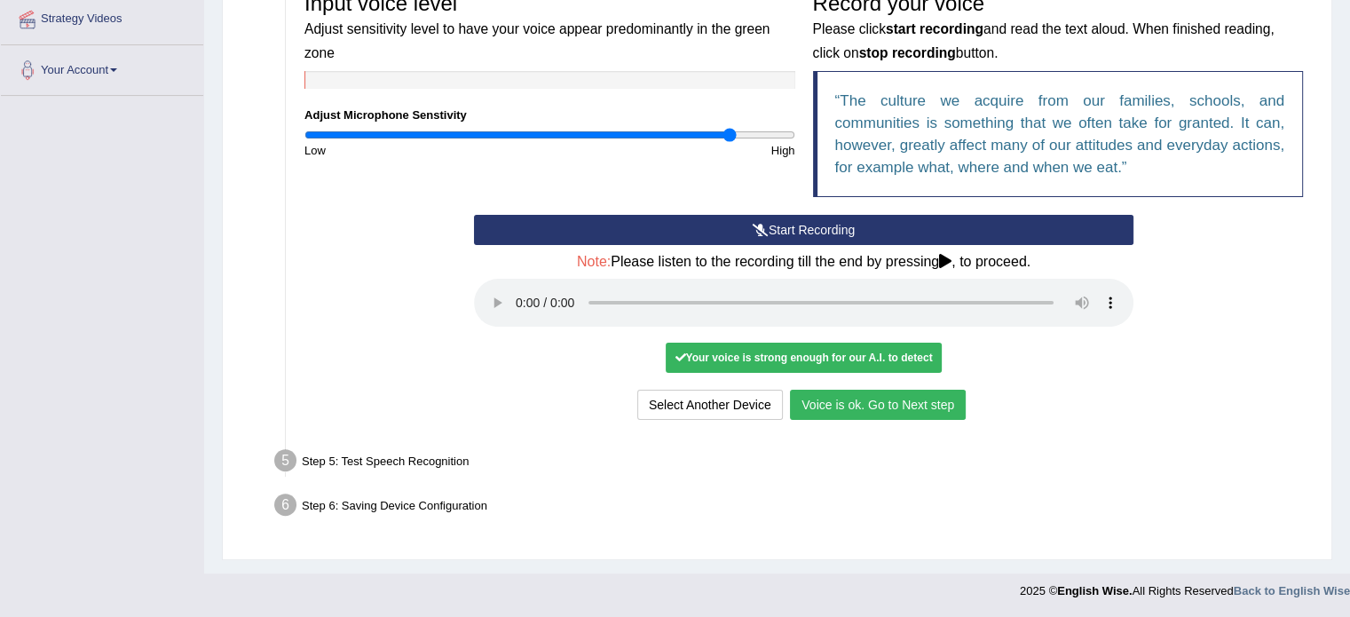
click at [872, 405] on button "Voice is ok. Go to Next step" at bounding box center [878, 405] width 176 height 30
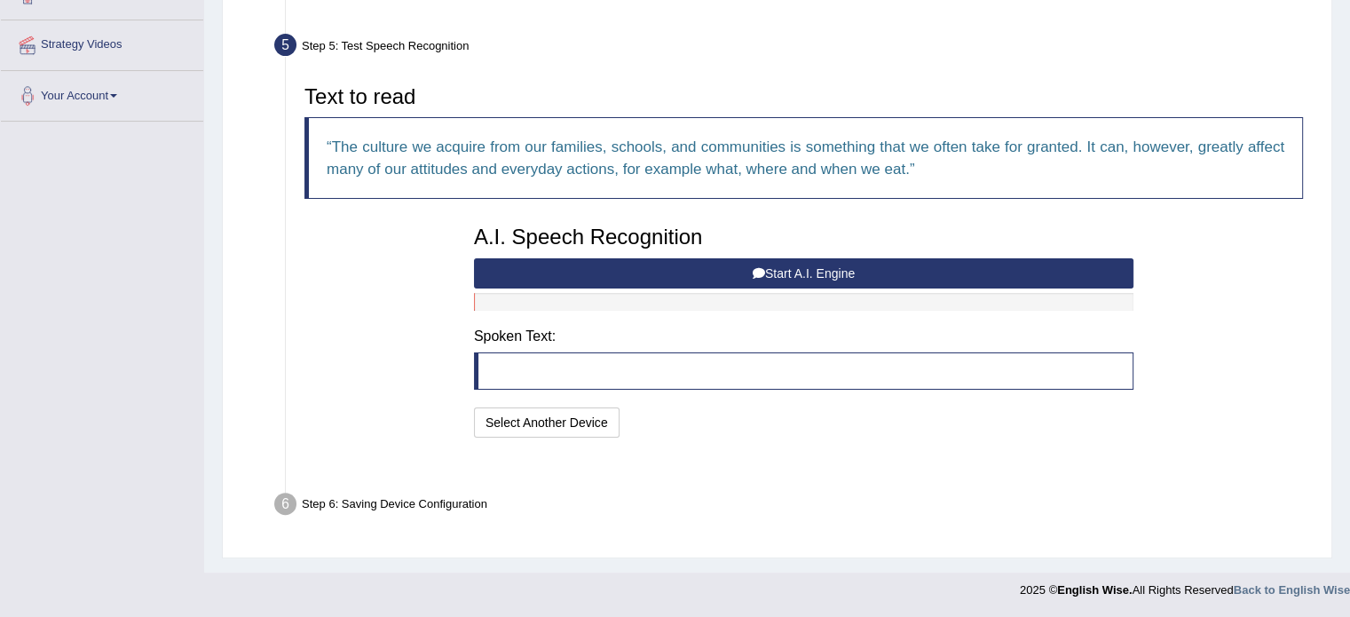
scroll to position [327, 0]
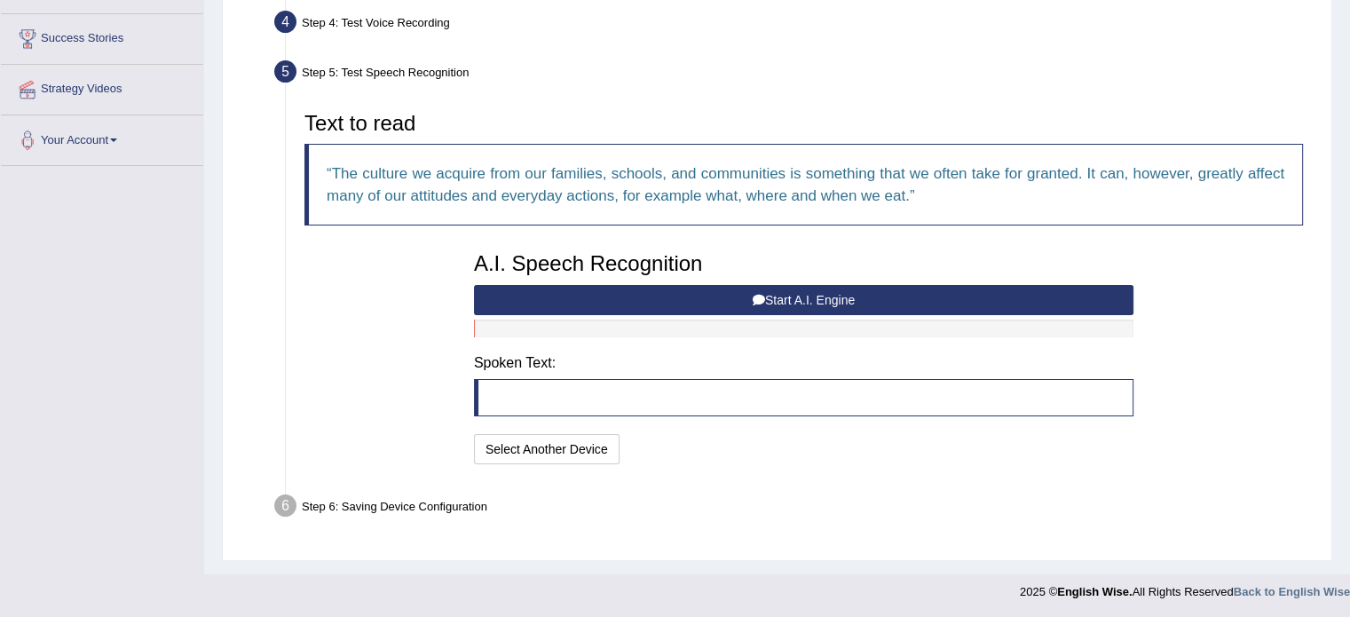
click at [806, 291] on button "Start A.I. Engine" at bounding box center [803, 300] width 659 height 30
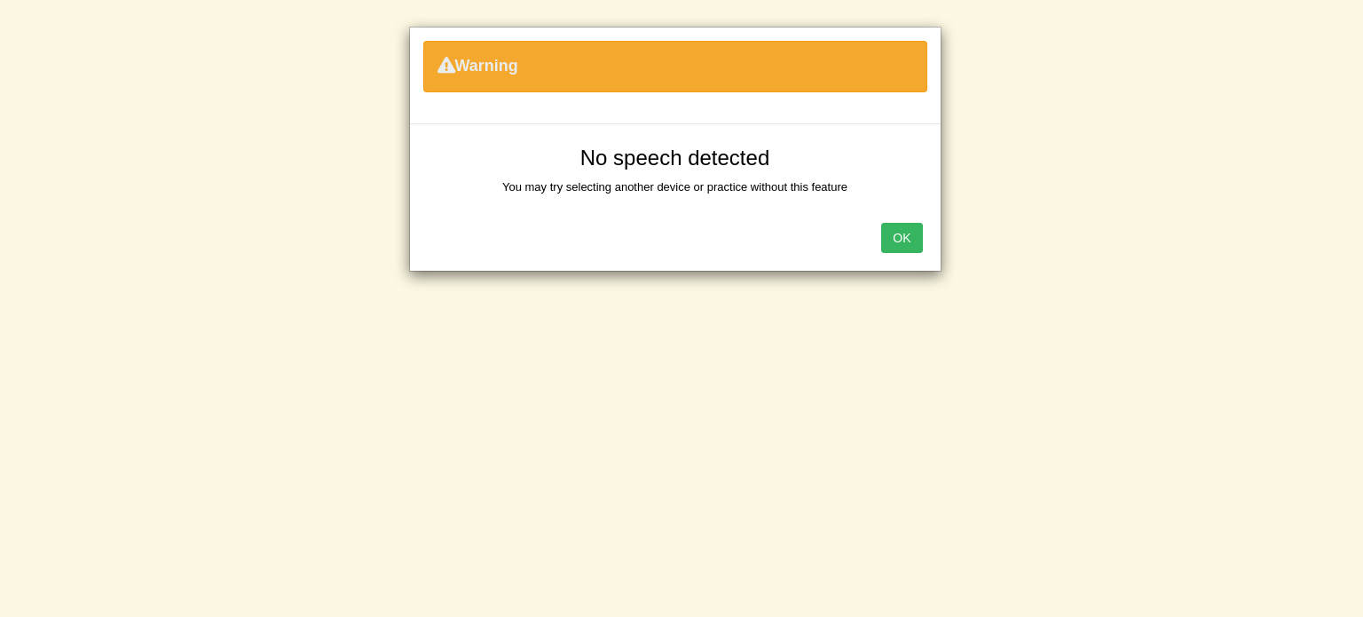
click at [895, 238] on button "OK" at bounding box center [901, 238] width 41 height 30
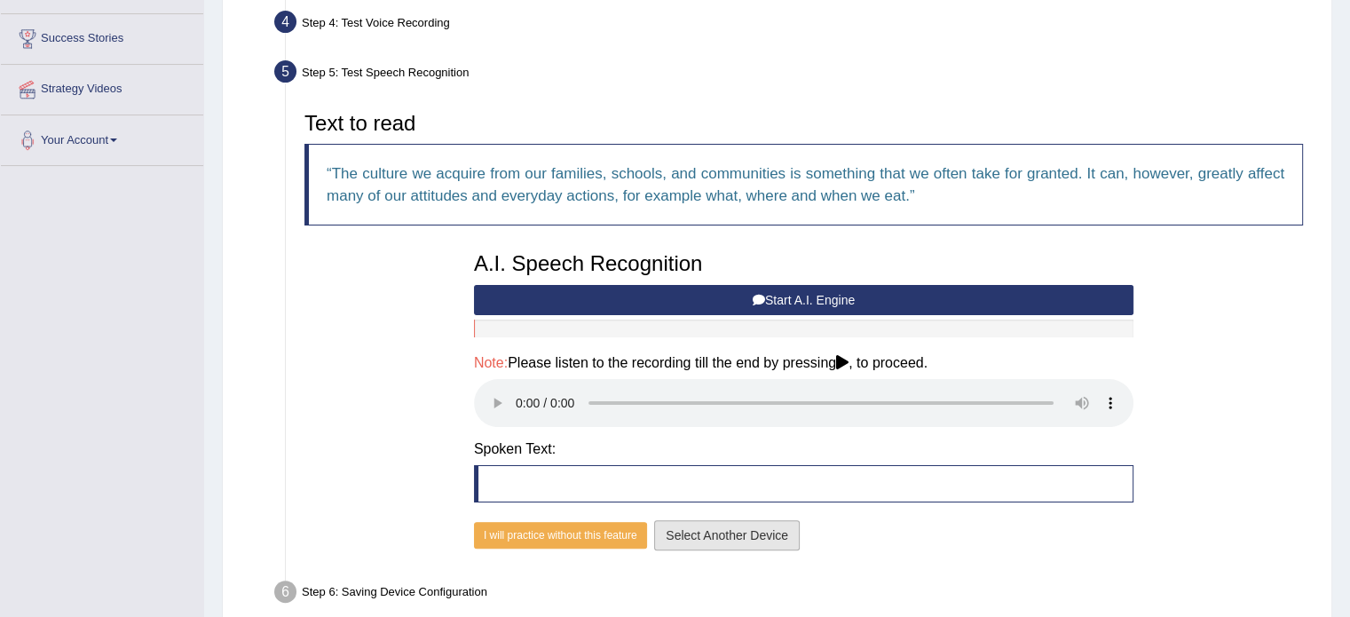
click at [677, 533] on button "Select Another Device" at bounding box center [727, 535] width 146 height 30
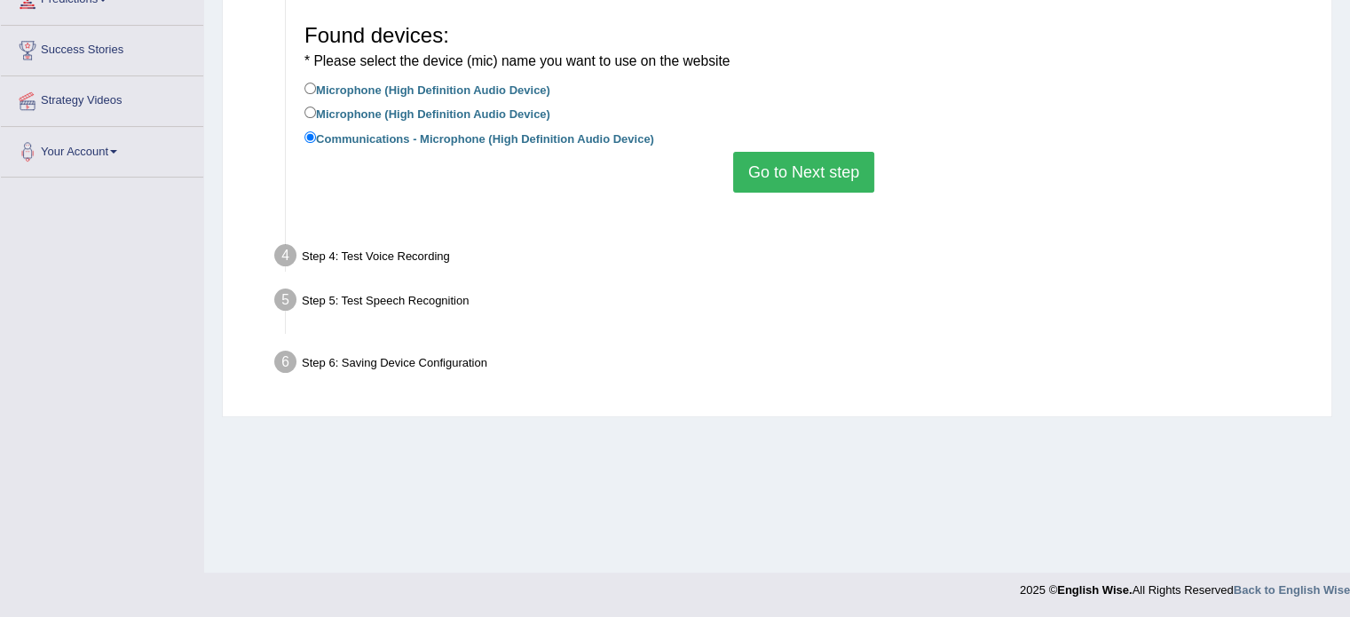
scroll to position [315, 0]
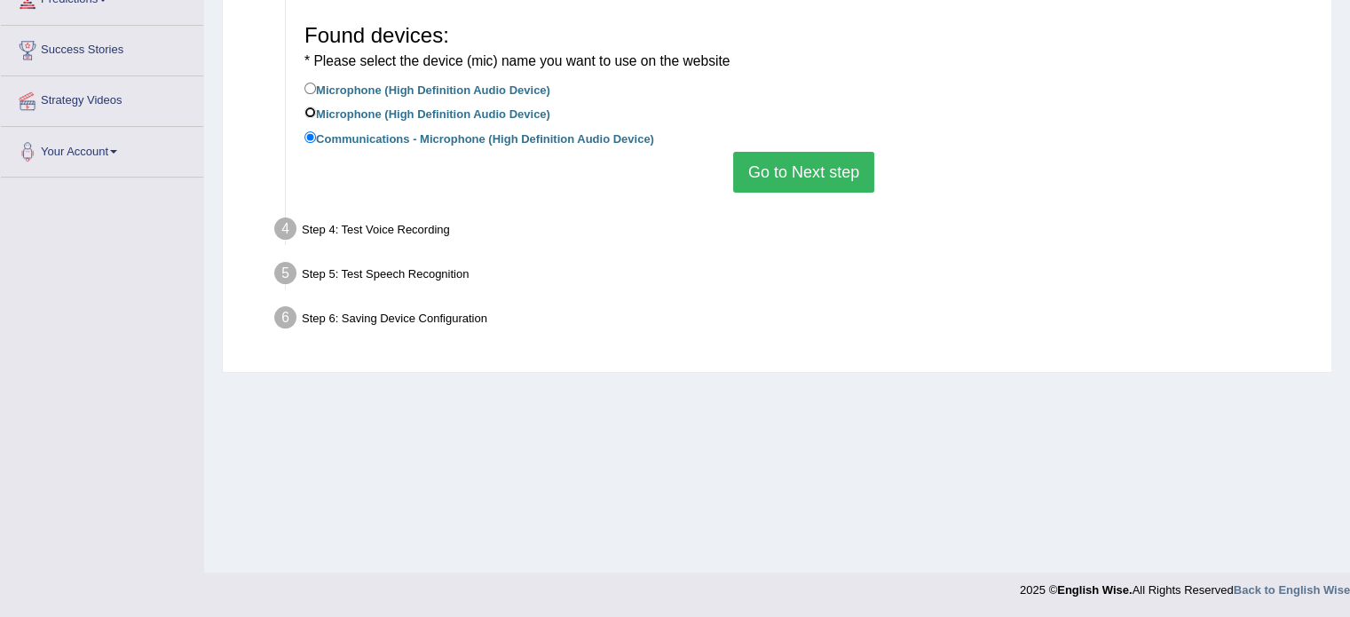
click at [311, 113] on input "Microphone (High Definition Audio Device)" at bounding box center [310, 113] width 12 height 12
radio input "true"
click at [758, 180] on button "Go to Next step" at bounding box center [803, 172] width 141 height 41
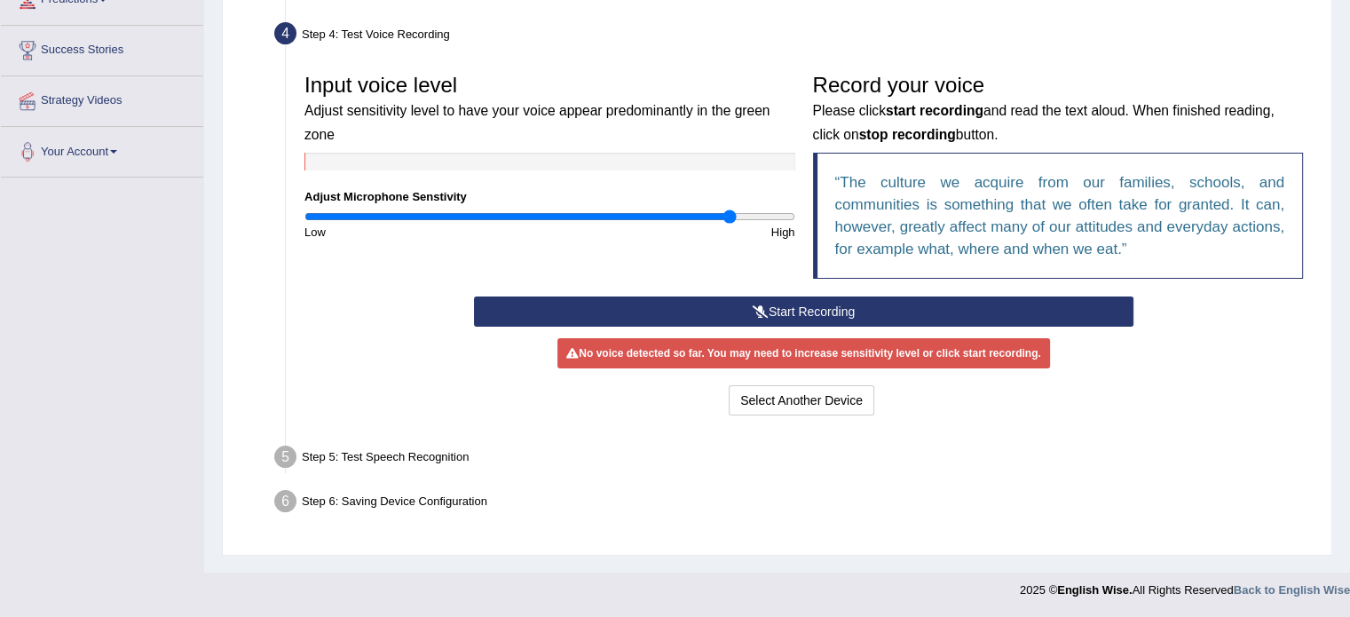
click at [741, 305] on button "Start Recording" at bounding box center [803, 311] width 659 height 30
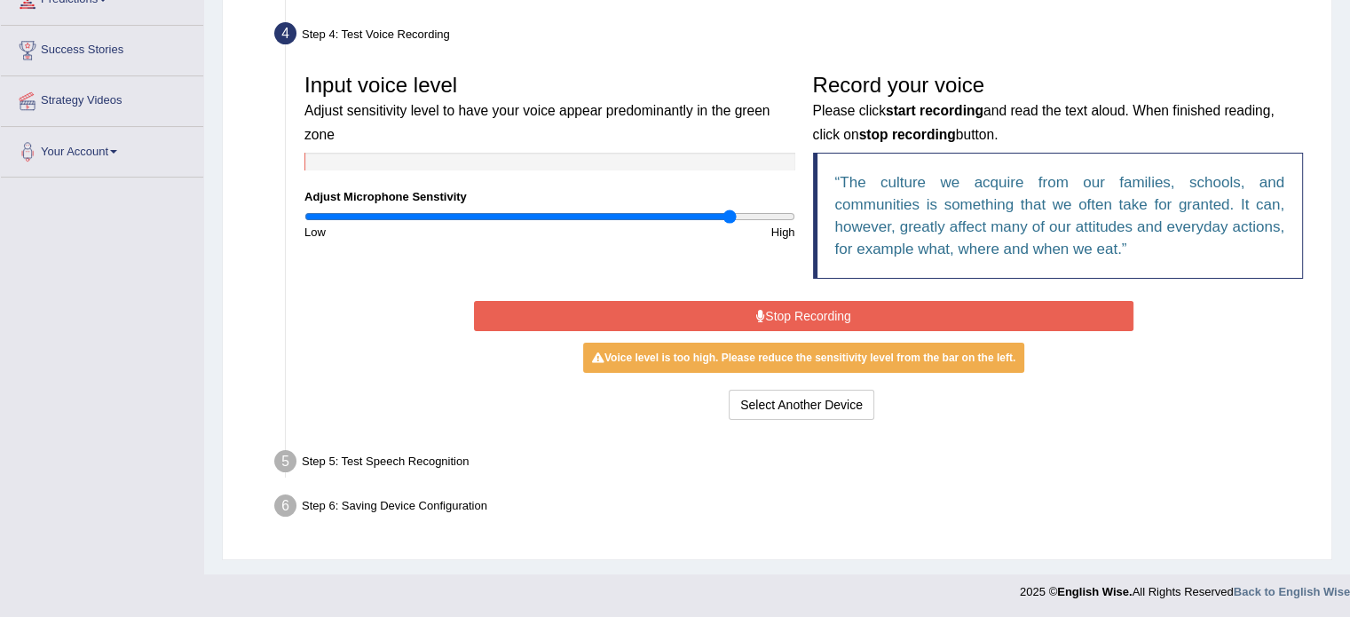
click at [741, 305] on button "Stop Recording" at bounding box center [803, 316] width 659 height 30
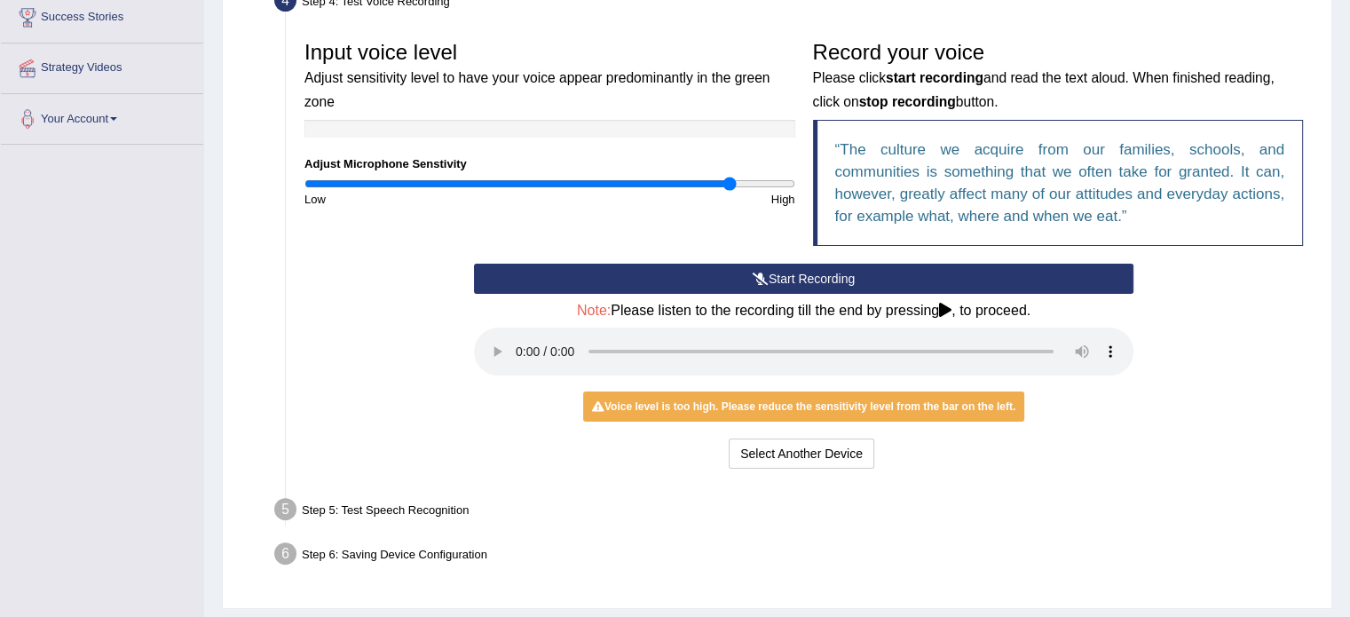
scroll to position [351, 0]
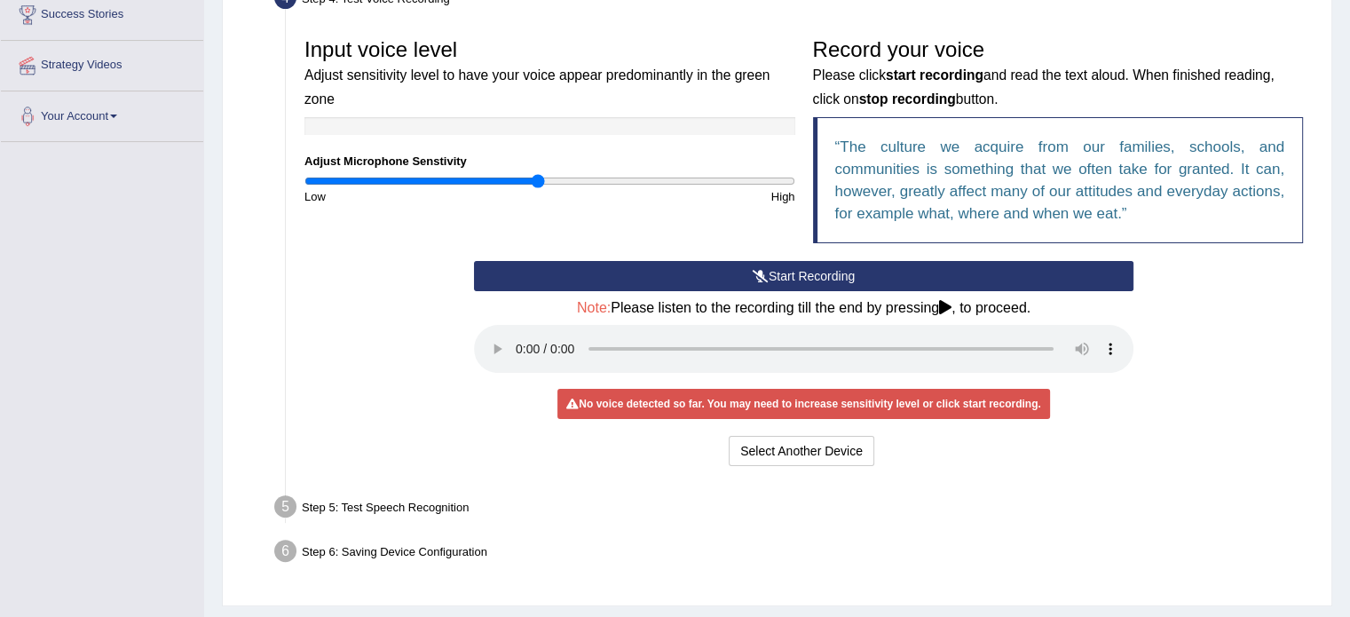
click at [537, 180] on input "range" at bounding box center [549, 181] width 491 height 14
click at [491, 183] on input "range" at bounding box center [549, 181] width 491 height 14
click at [463, 184] on input "range" at bounding box center [549, 181] width 491 height 14
click at [485, 184] on input "range" at bounding box center [549, 181] width 491 height 14
click at [658, 477] on div "Input voice level Adjust sensitivity level to have your voice appear predominan…" at bounding box center [804, 249] width 1016 height 459
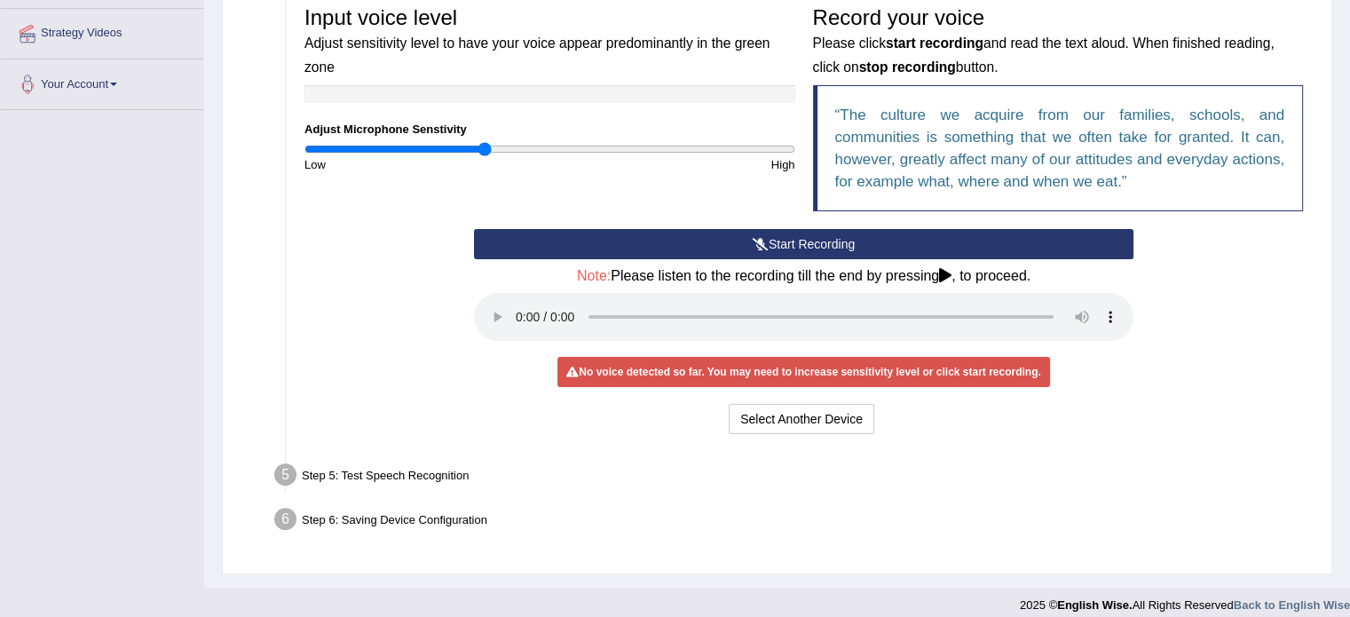
scroll to position [386, 0]
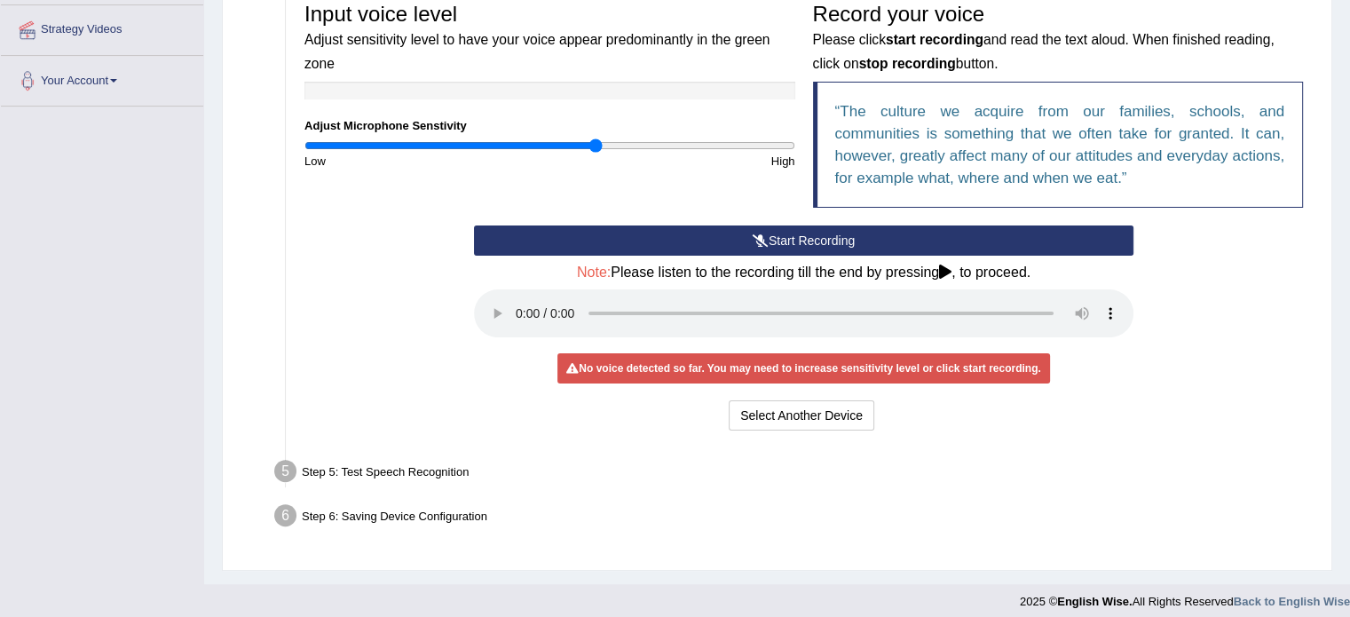
type input "1.2"
click at [594, 149] on input "range" at bounding box center [549, 145] width 491 height 14
click at [803, 418] on button "Select Another Device" at bounding box center [802, 415] width 146 height 30
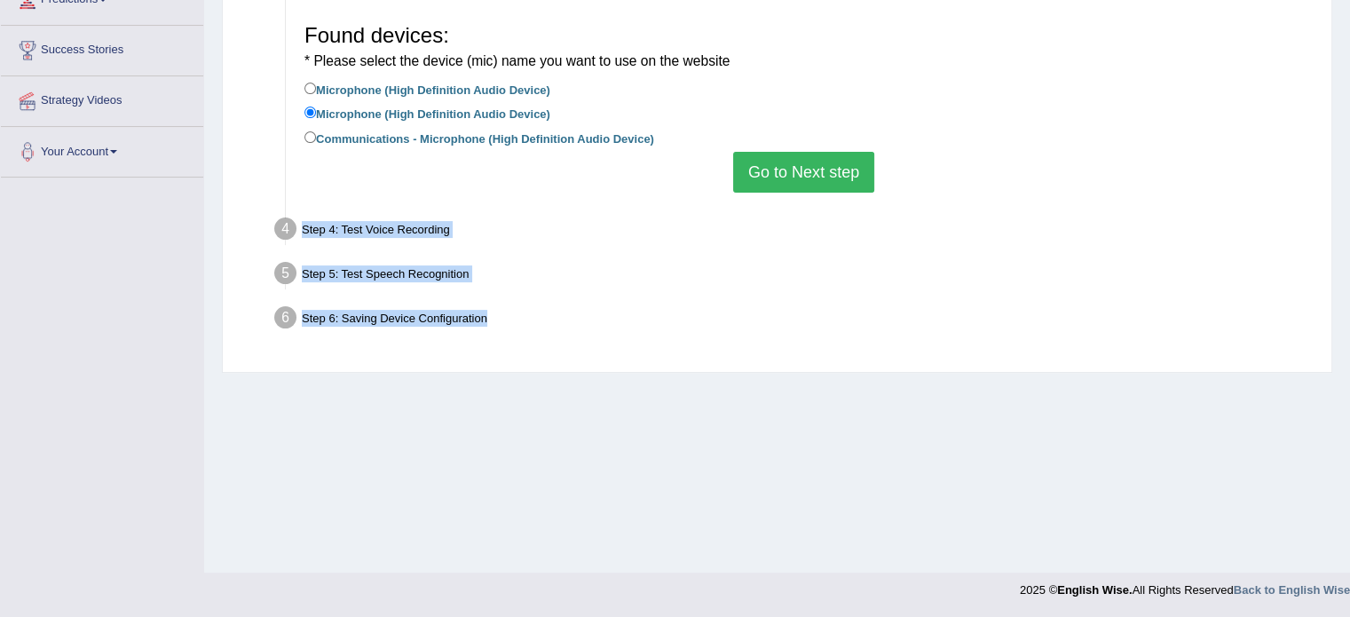
drag, startPoint x: 803, startPoint y: 418, endPoint x: 383, endPoint y: 174, distance: 485.6
click at [383, 174] on div "Home Practice Microphone Setup You have already completed the setup earlier wit…" at bounding box center [777, 129] width 1146 height 888
click at [315, 88] on input "Microphone (High Definition Audio Device)" at bounding box center [310, 89] width 12 height 12
radio input "true"
click at [781, 166] on button "Go to Next step" at bounding box center [803, 172] width 141 height 41
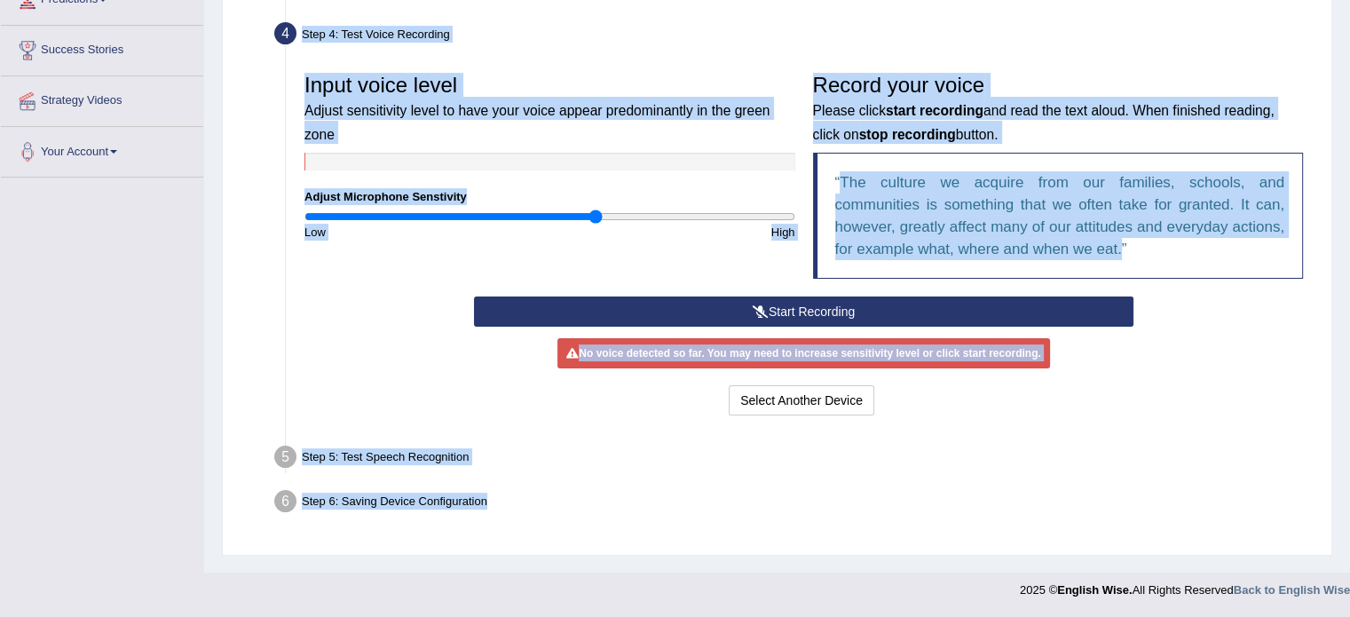
click at [589, 409] on div "Select Another Device Voice is ok. Go to Next step" at bounding box center [803, 402] width 659 height 35
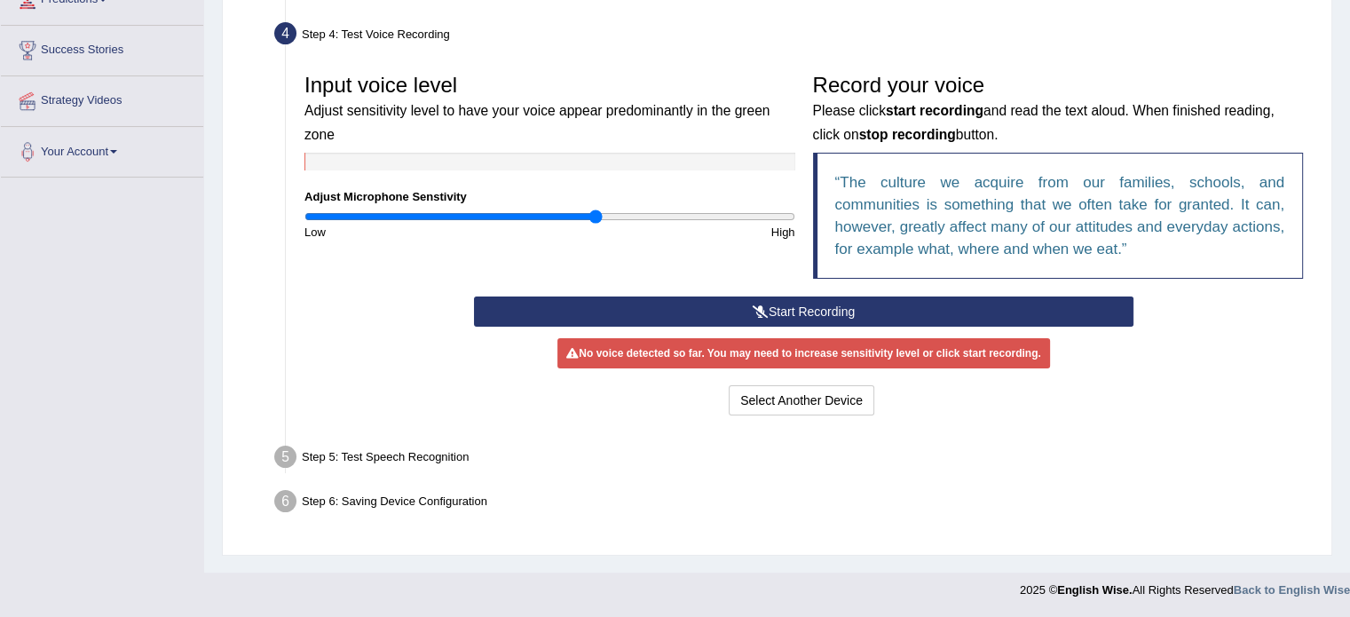
click at [721, 315] on button "Start Recording" at bounding box center [803, 311] width 659 height 30
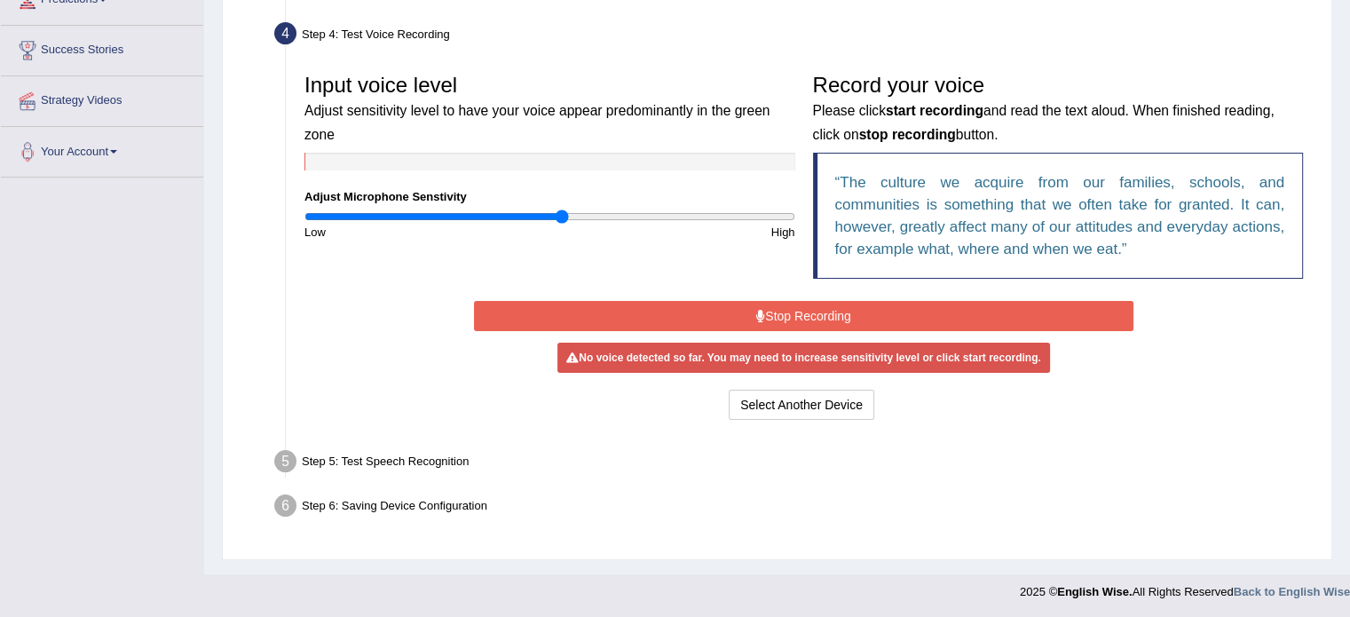
type input "1.06"
click at [562, 214] on input "range" at bounding box center [549, 216] width 491 height 14
click at [730, 313] on button "Stop Recording" at bounding box center [803, 316] width 659 height 30
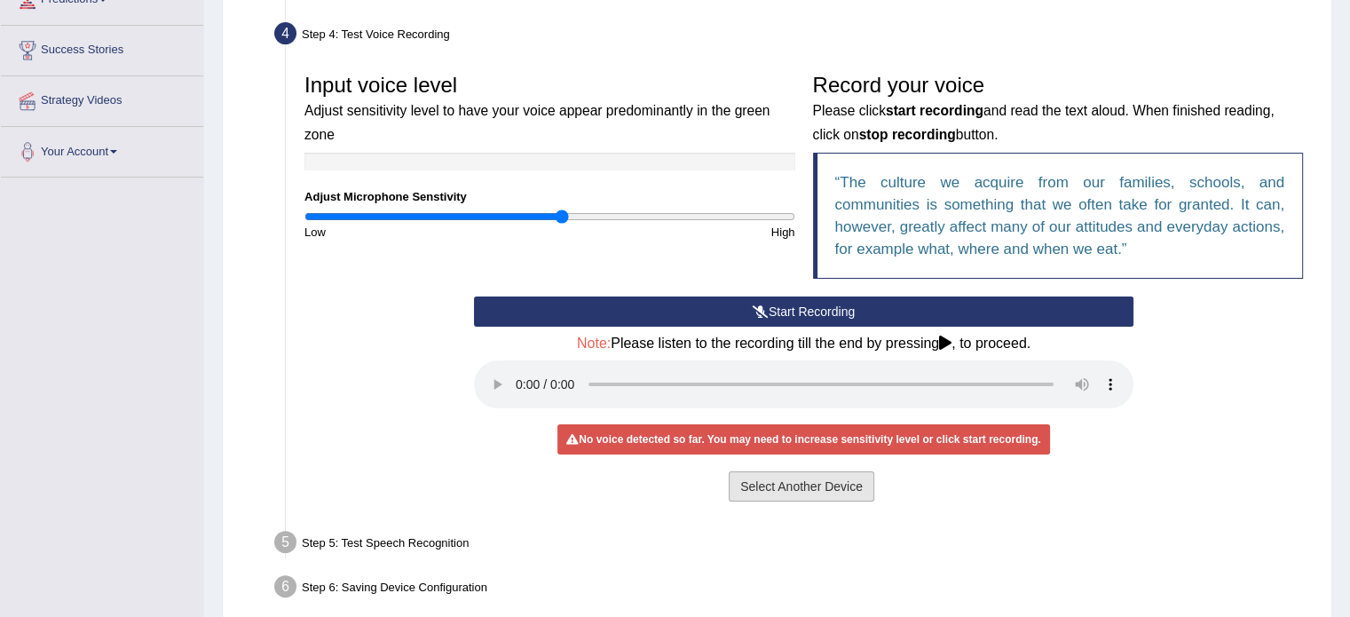
click at [779, 482] on button "Select Another Device" at bounding box center [802, 486] width 146 height 30
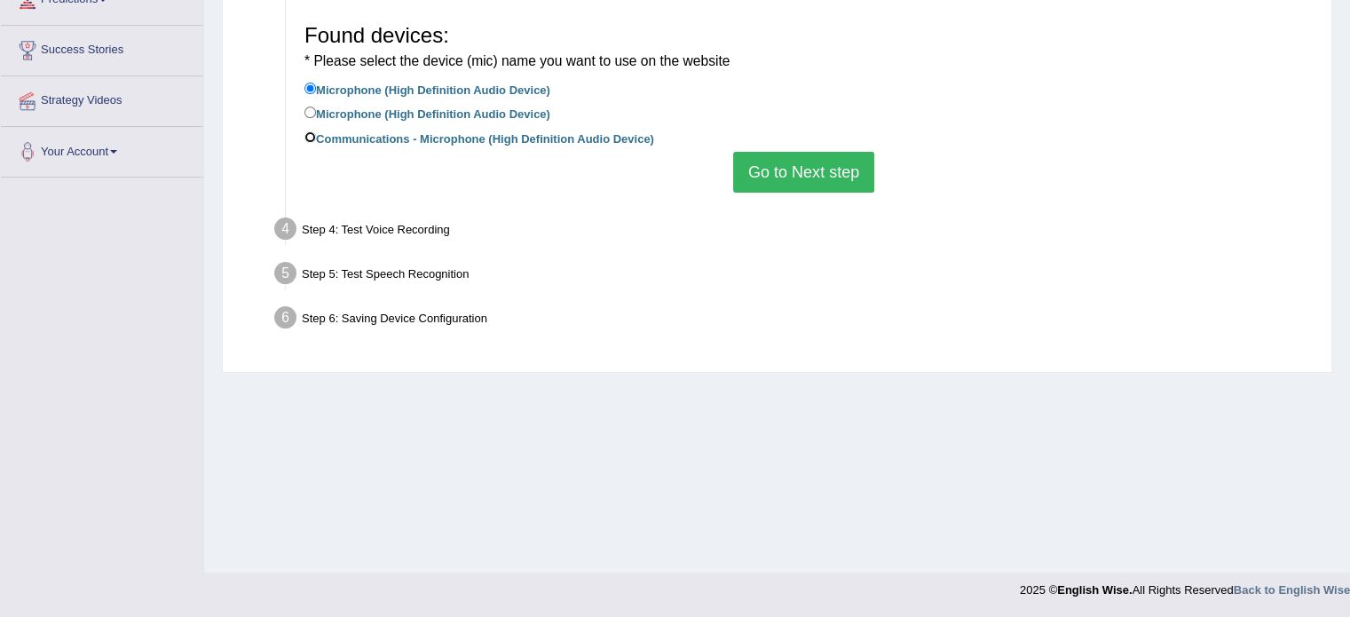
click at [311, 138] on input "Communications - Microphone (High Definition Audio Device)" at bounding box center [310, 137] width 12 height 12
radio input "true"
click at [736, 169] on button "Go to Next step" at bounding box center [803, 172] width 141 height 41
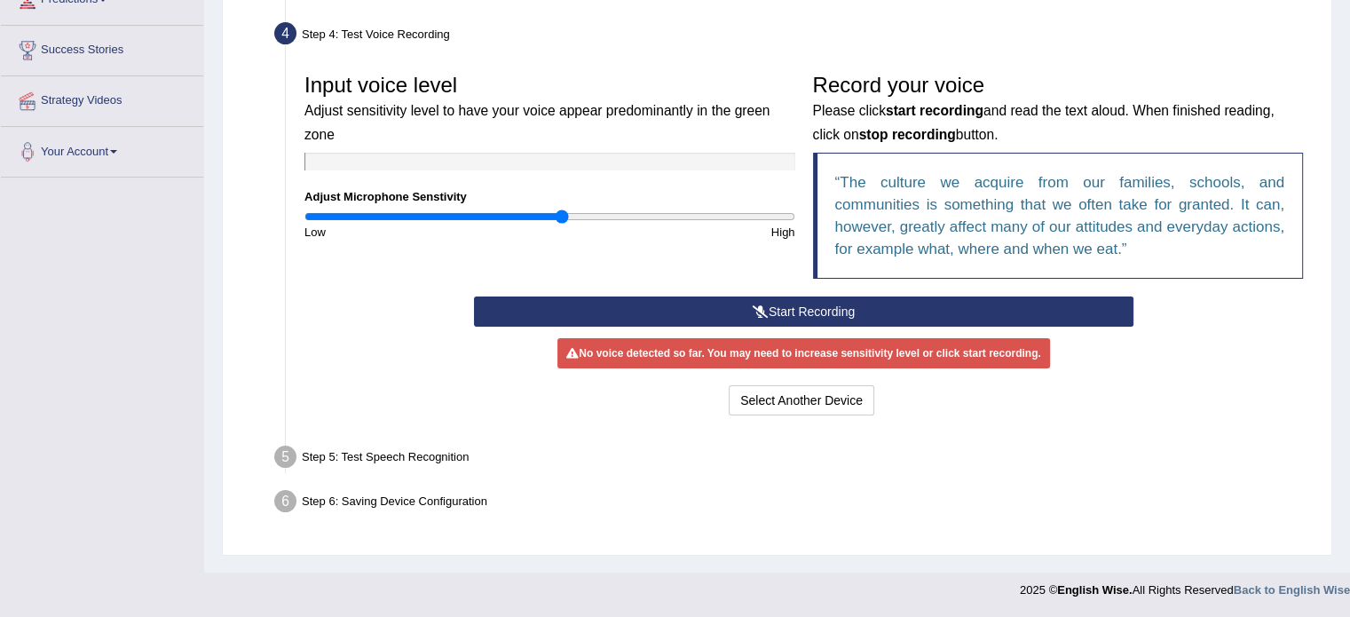
click at [816, 306] on button "Start Recording" at bounding box center [803, 311] width 659 height 30
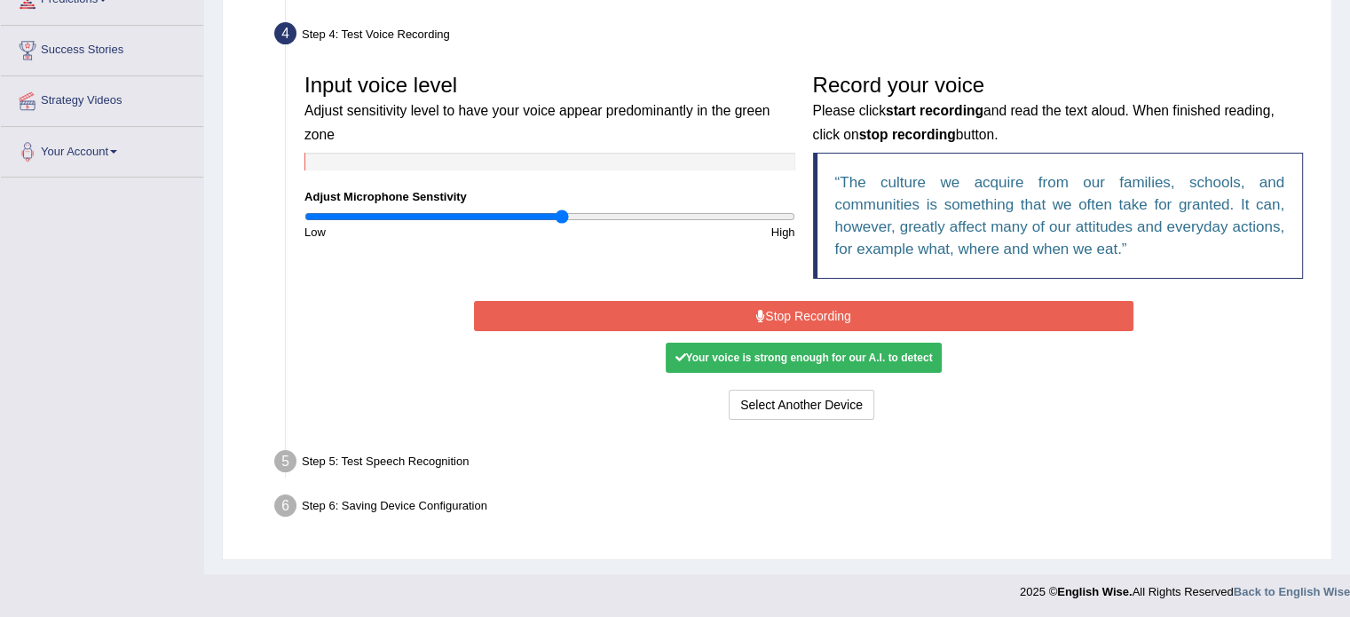
click at [816, 306] on button "Stop Recording" at bounding box center [803, 316] width 659 height 30
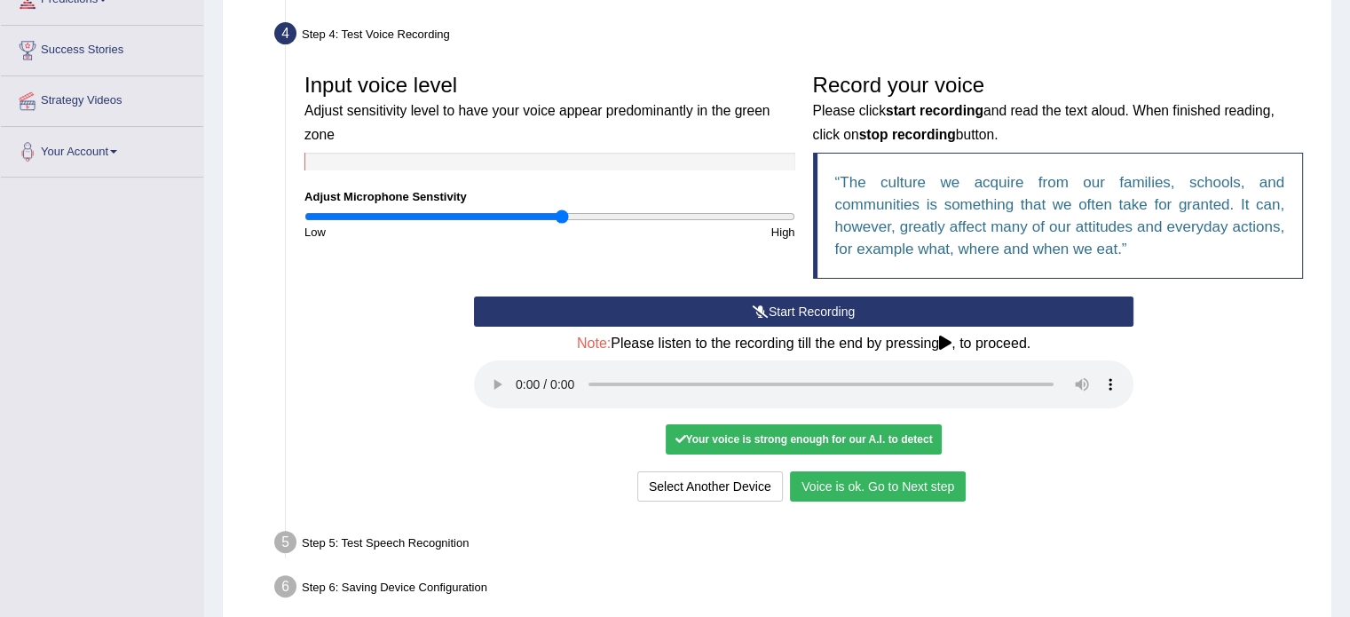
click at [824, 491] on button "Voice is ok. Go to Next step" at bounding box center [878, 486] width 176 height 30
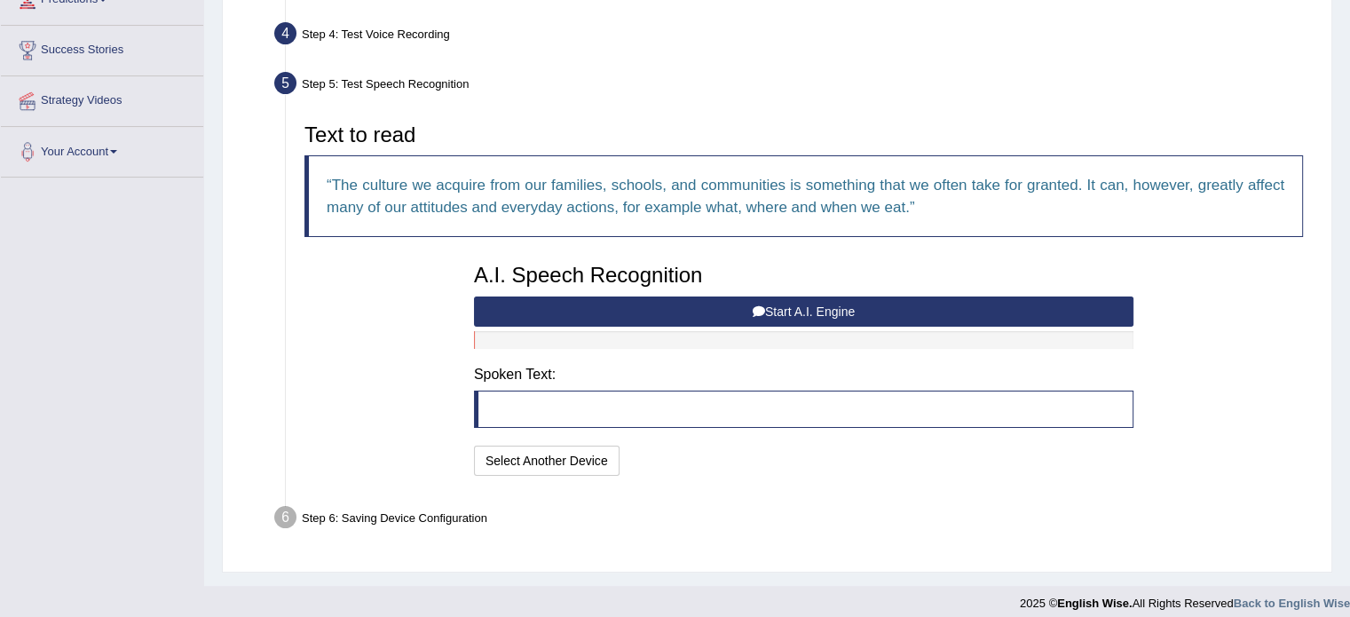
click at [806, 311] on button "Start A.I. Engine" at bounding box center [803, 311] width 659 height 30
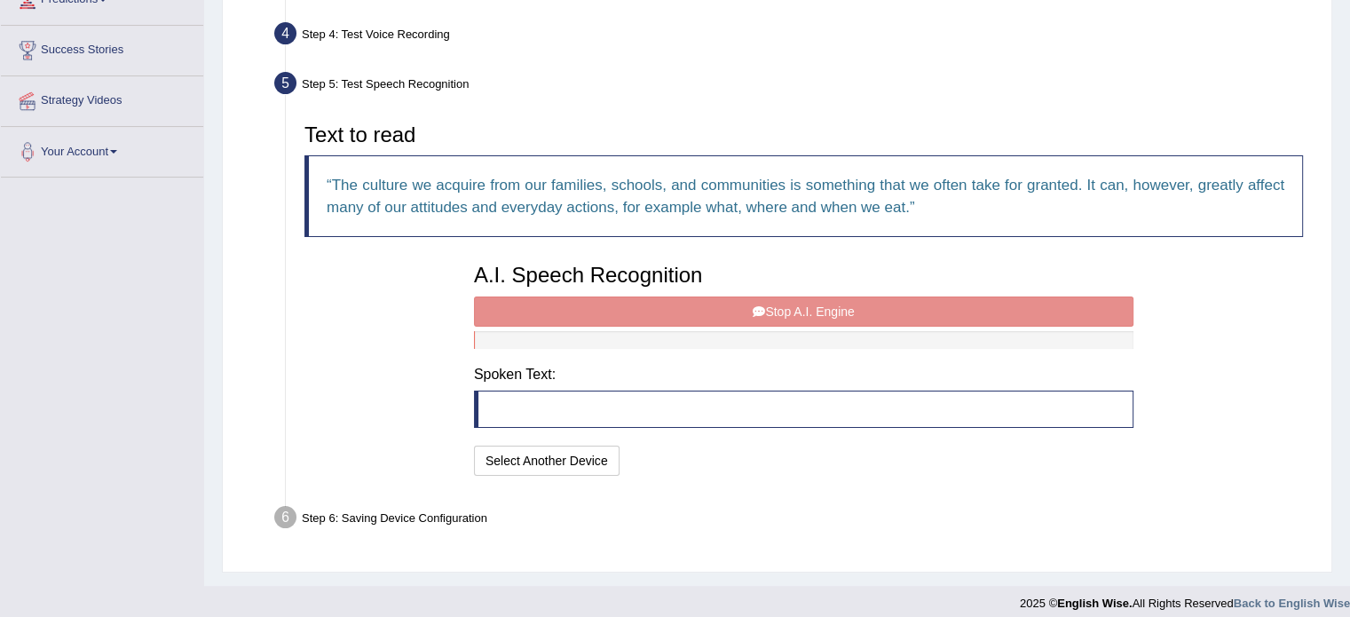
click at [806, 311] on div "A.I. Speech Recognition Start A.I. Engine Stop A.I. Engine Note: Please listen …" at bounding box center [803, 367] width 677 height 225
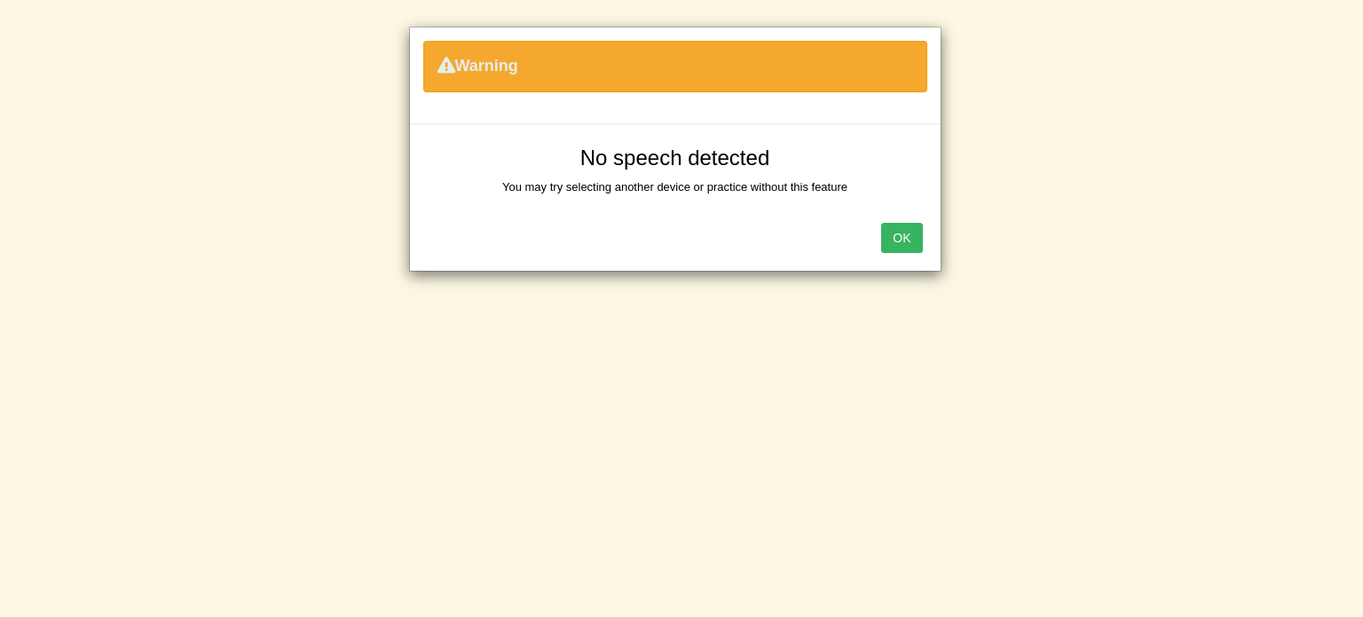
click at [911, 231] on button "OK" at bounding box center [901, 238] width 41 height 30
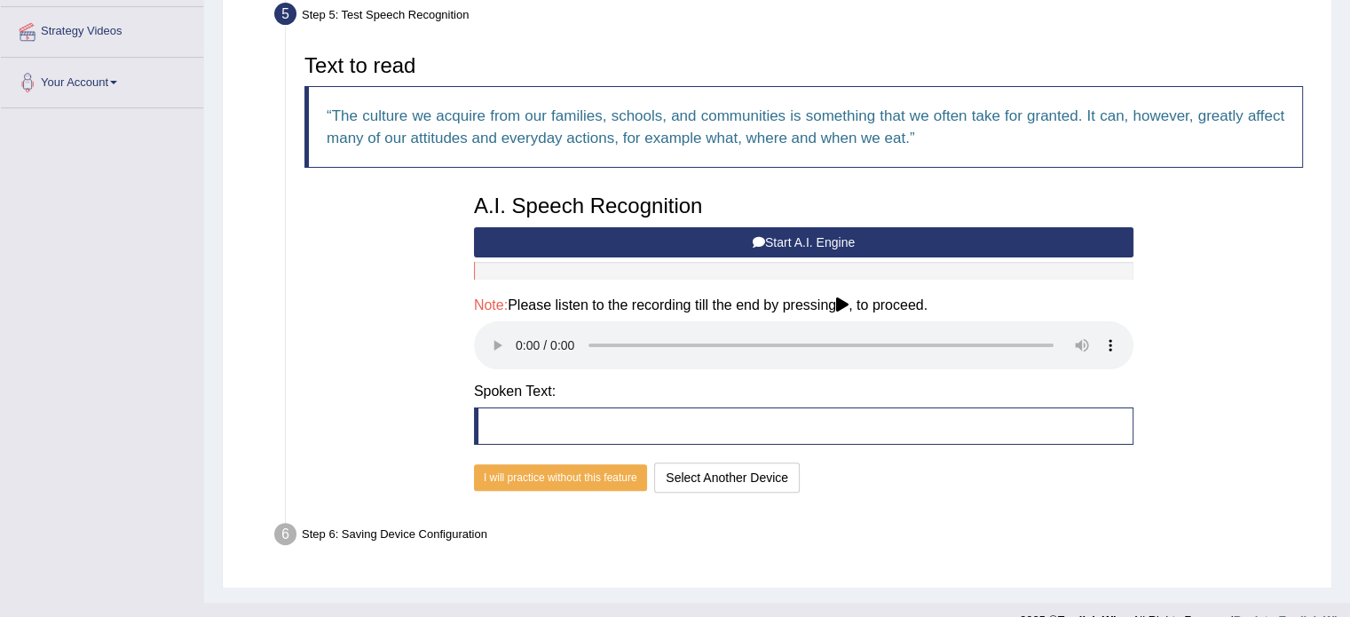
scroll to position [386, 0]
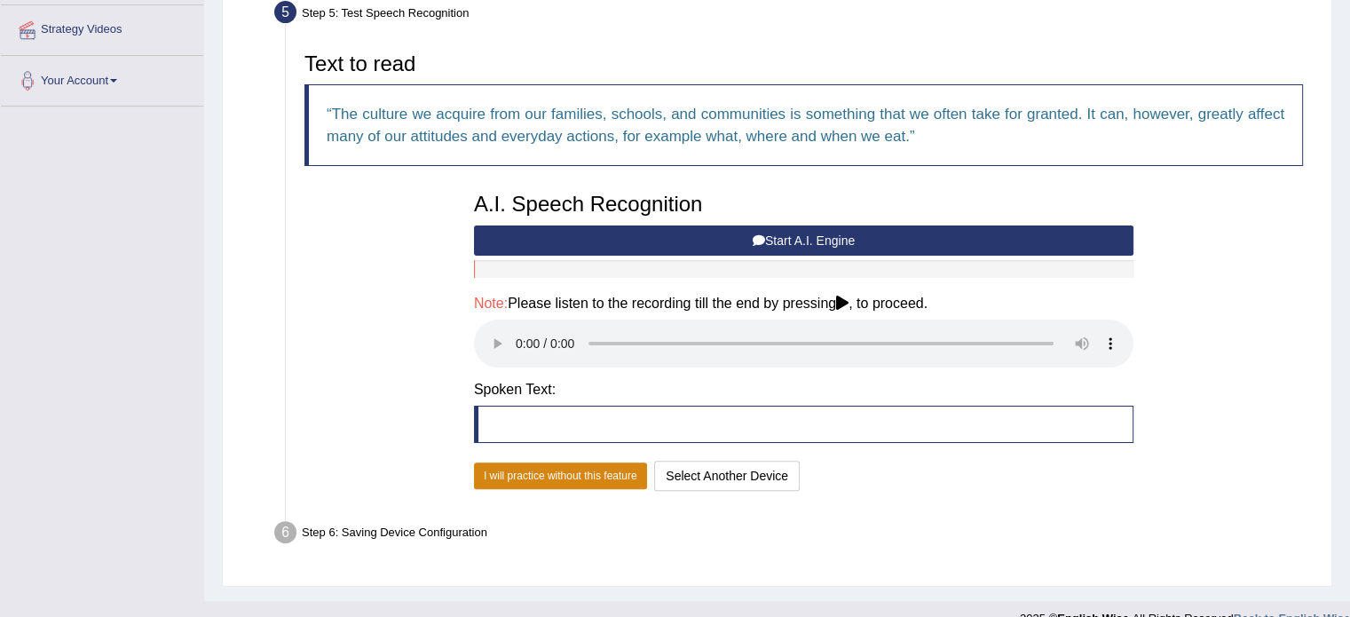
click at [508, 470] on button "I will practice without this feature" at bounding box center [560, 475] width 173 height 27
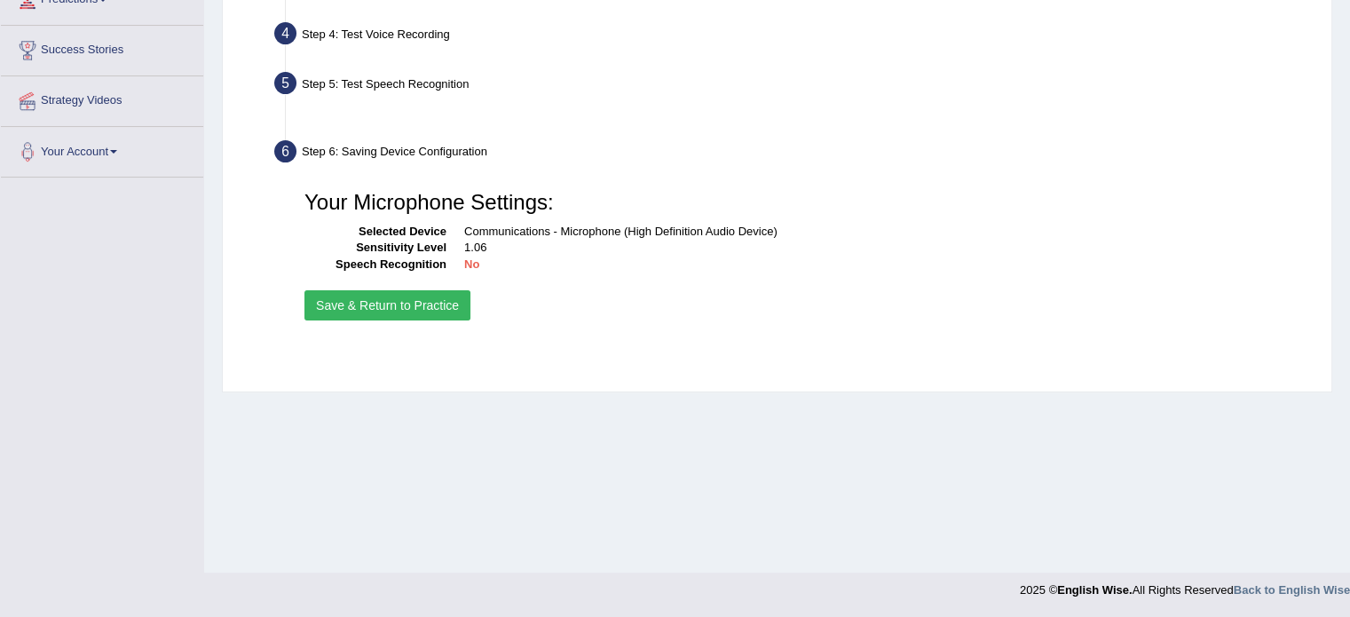
scroll to position [315, 0]
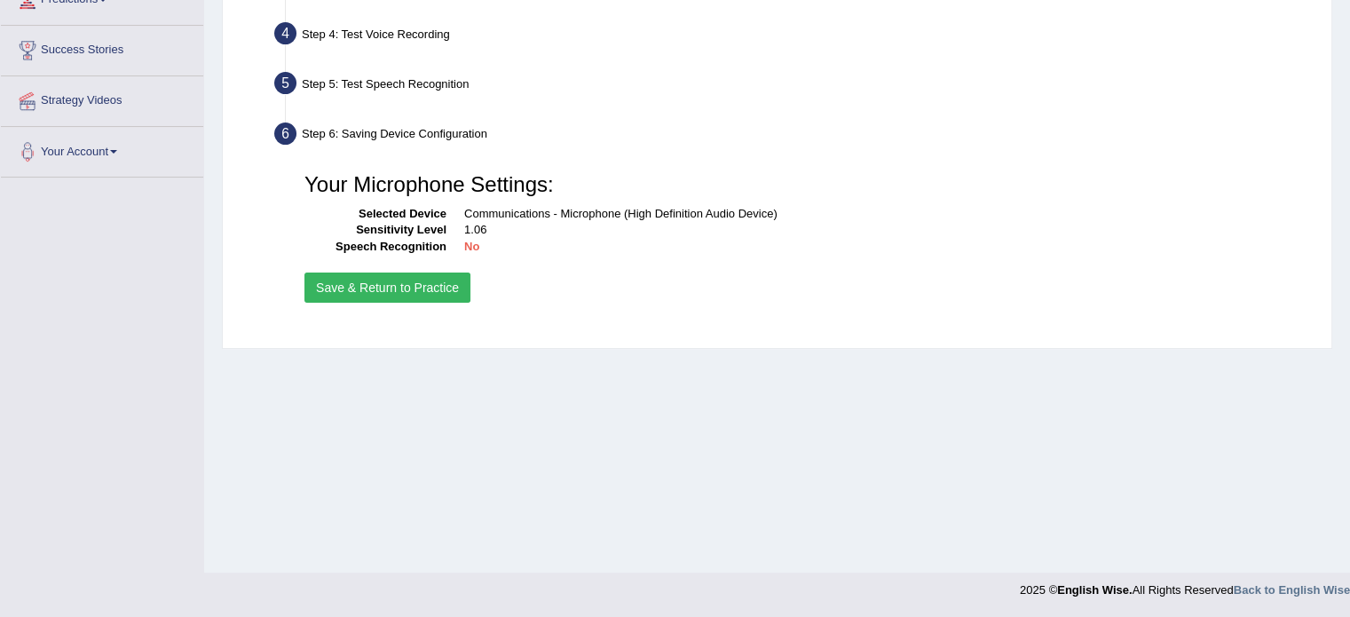
click at [404, 280] on button "Save & Return to Practice" at bounding box center [387, 287] width 166 height 30
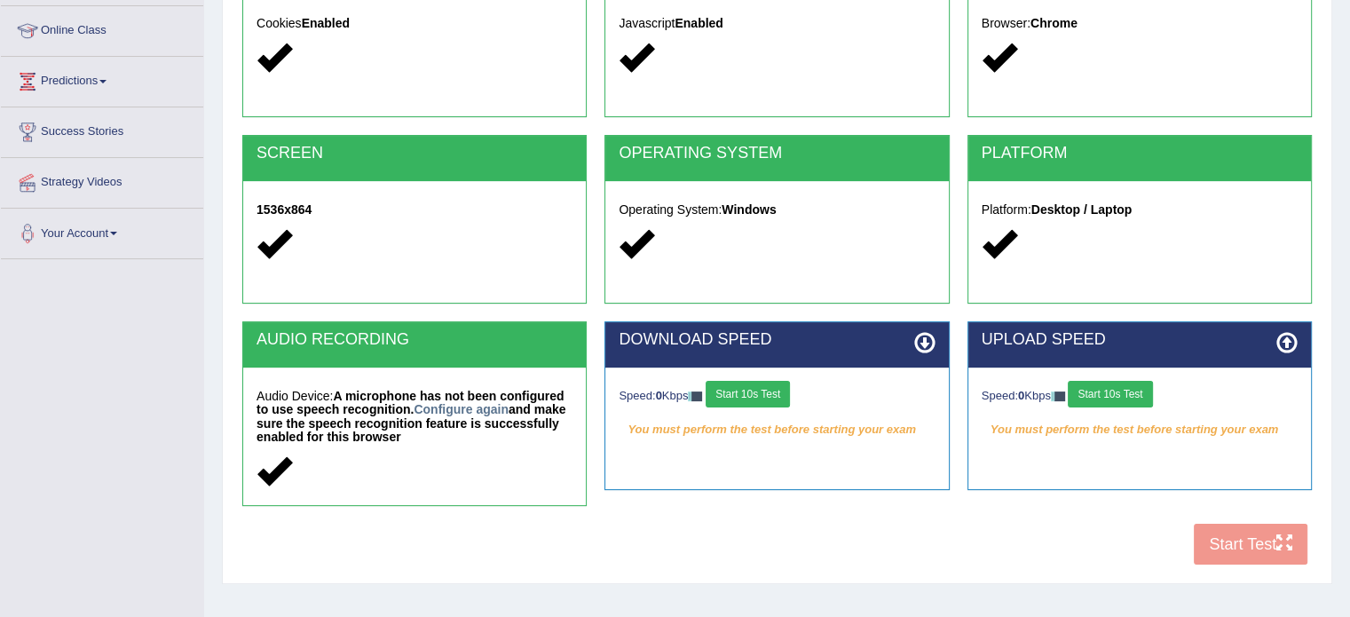
scroll to position [315, 0]
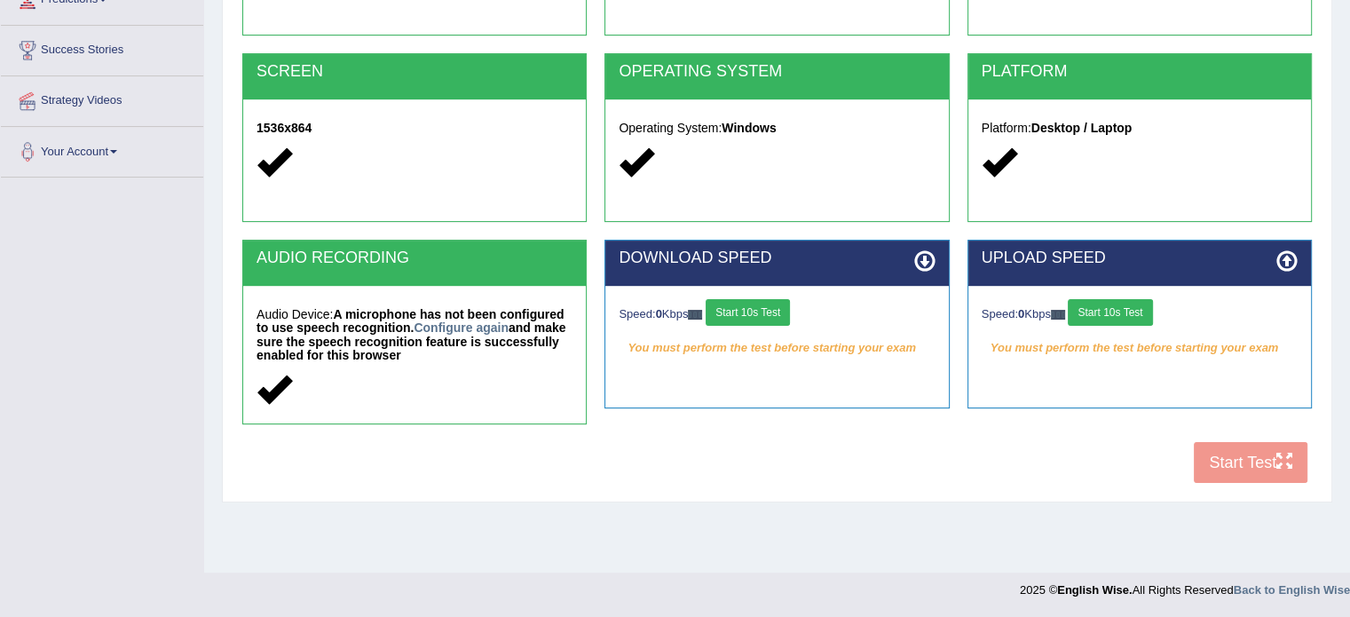
click at [772, 316] on button "Start 10s Test" at bounding box center [748, 312] width 84 height 27
click at [1129, 315] on button "Start 10s Test" at bounding box center [1110, 312] width 84 height 27
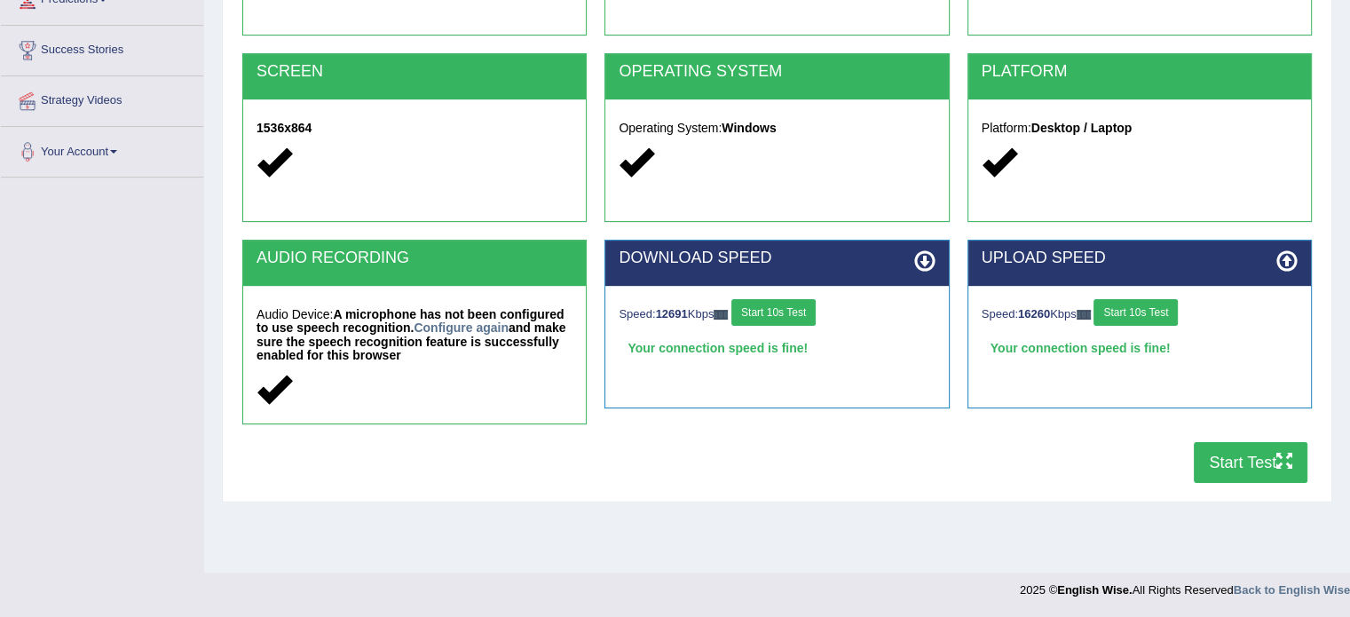
click at [1243, 461] on button "Start Test" at bounding box center [1251, 462] width 114 height 41
